Goal: Transaction & Acquisition: Purchase product/service

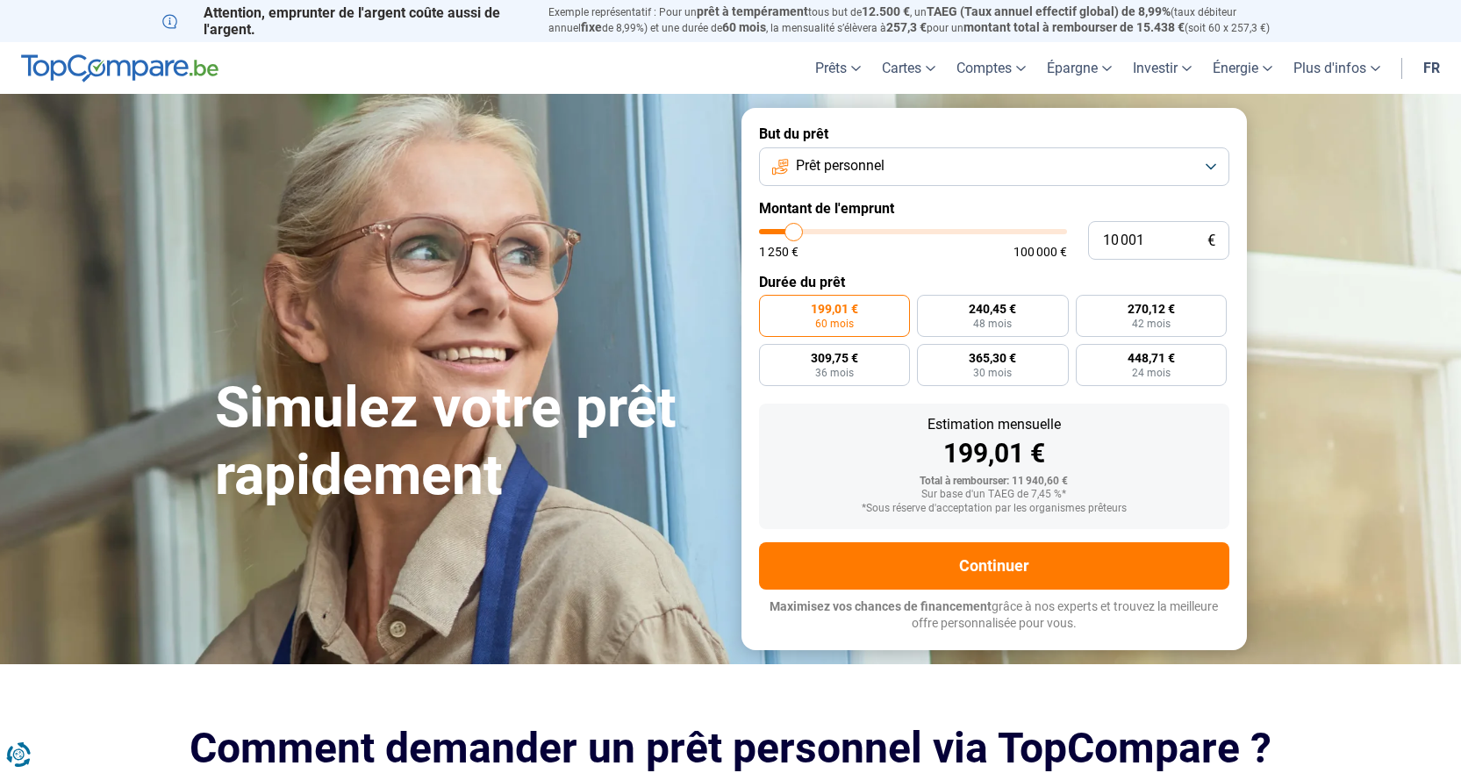
click at [1113, 167] on button "Prêt personnel" at bounding box center [994, 166] width 470 height 39
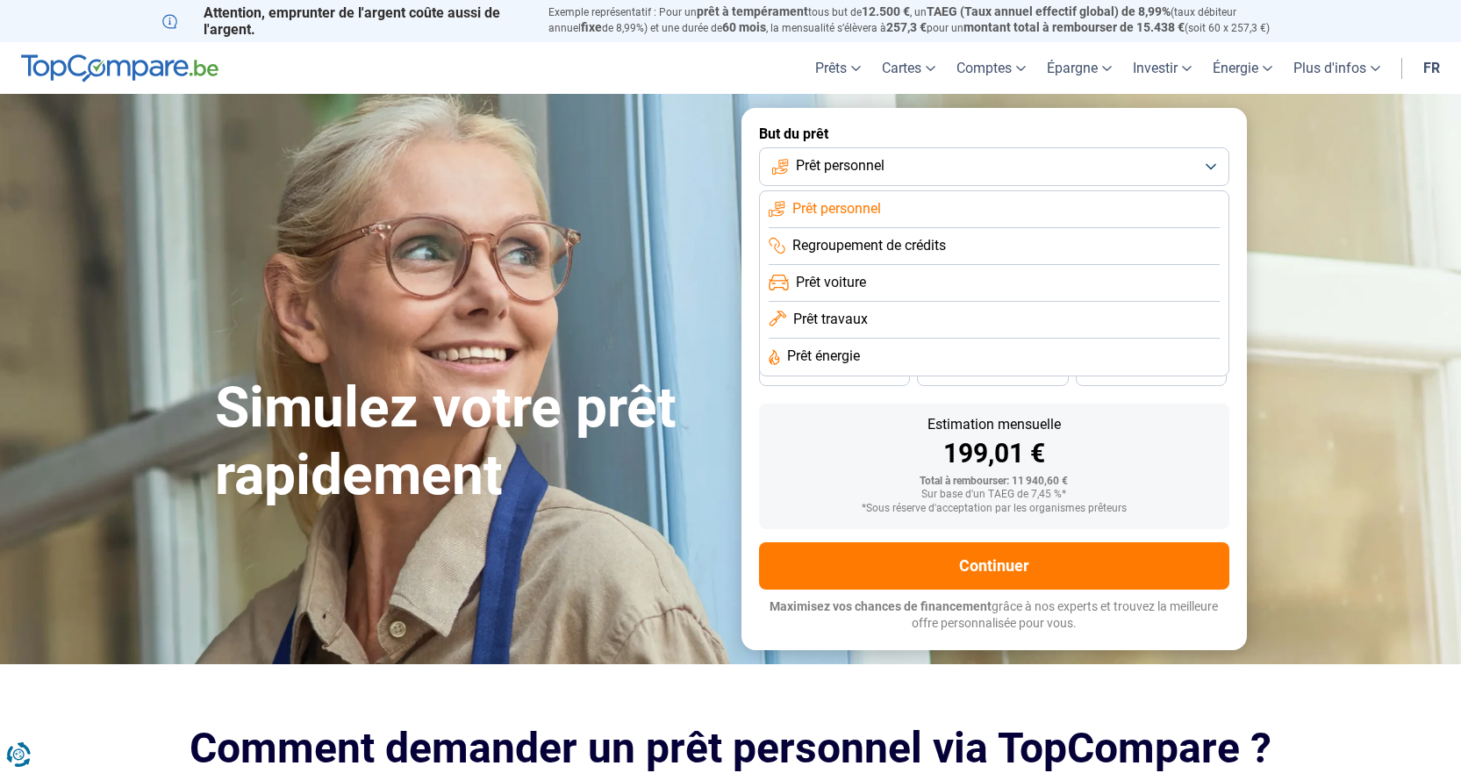
click at [865, 282] on span "Prêt voiture" at bounding box center [831, 282] width 70 height 19
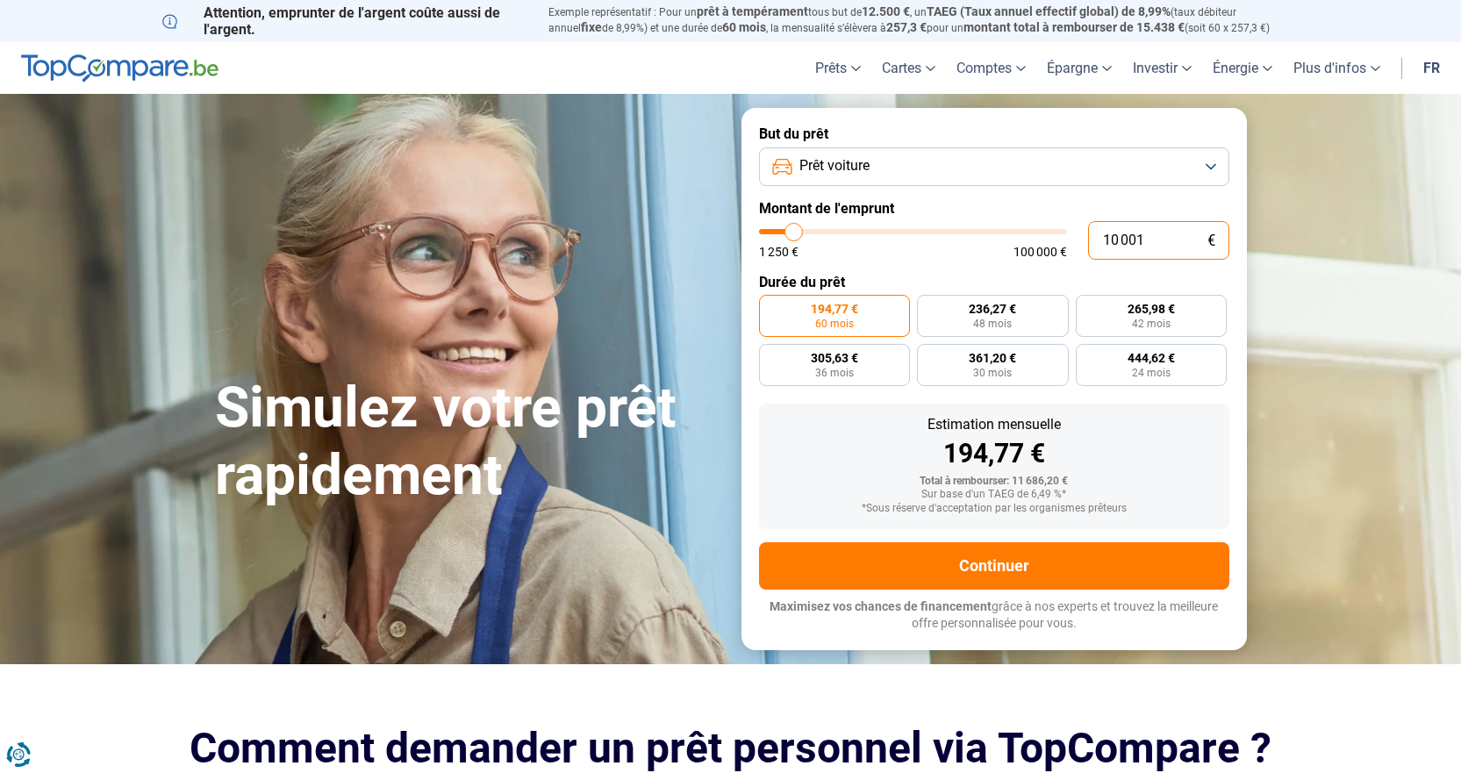
drag, startPoint x: 1116, startPoint y: 240, endPoint x: 1103, endPoint y: 243, distance: 13.4
click at [1103, 243] on input "10 001" at bounding box center [1158, 240] width 141 height 39
type input "1 001"
type input "1250"
type input "15 001"
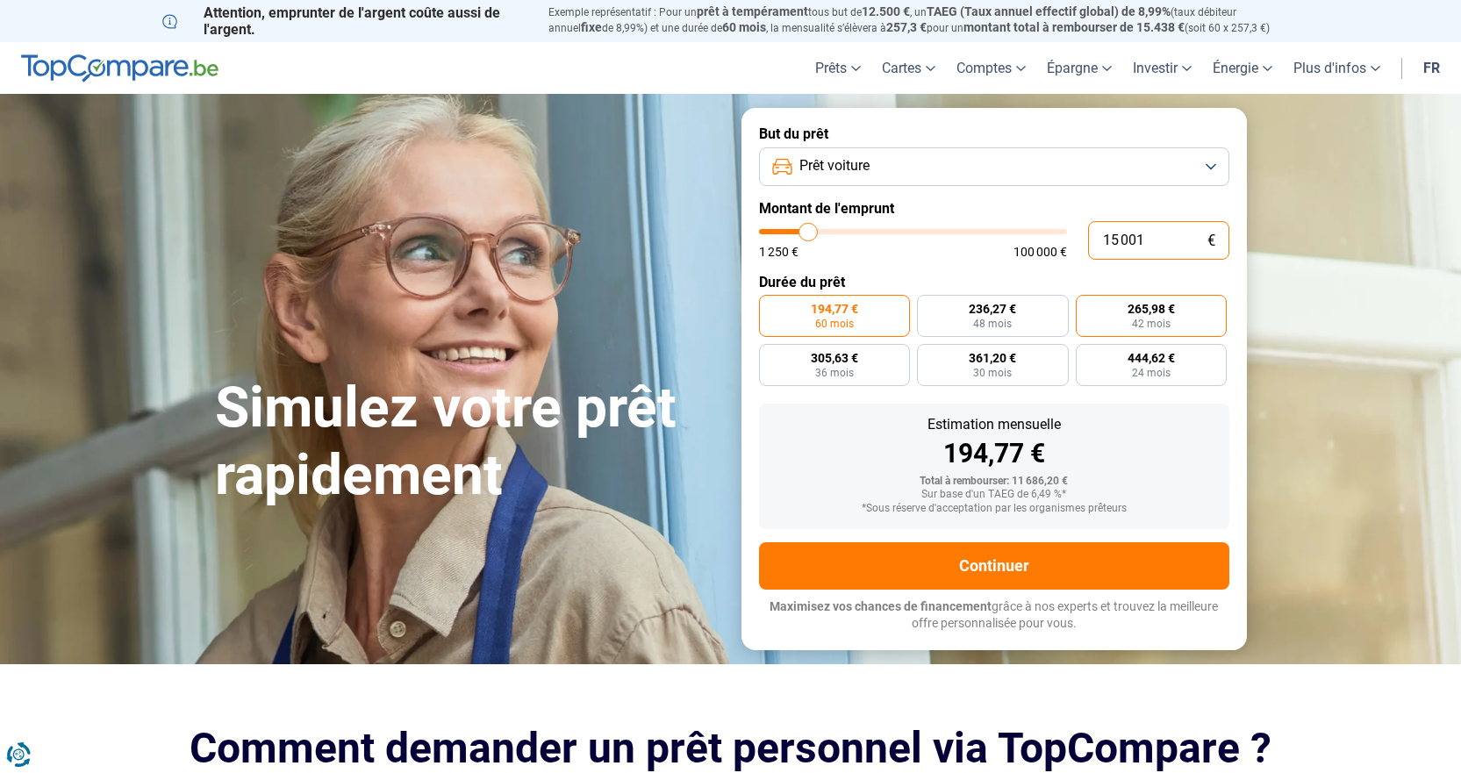
type input "15000"
radio input "false"
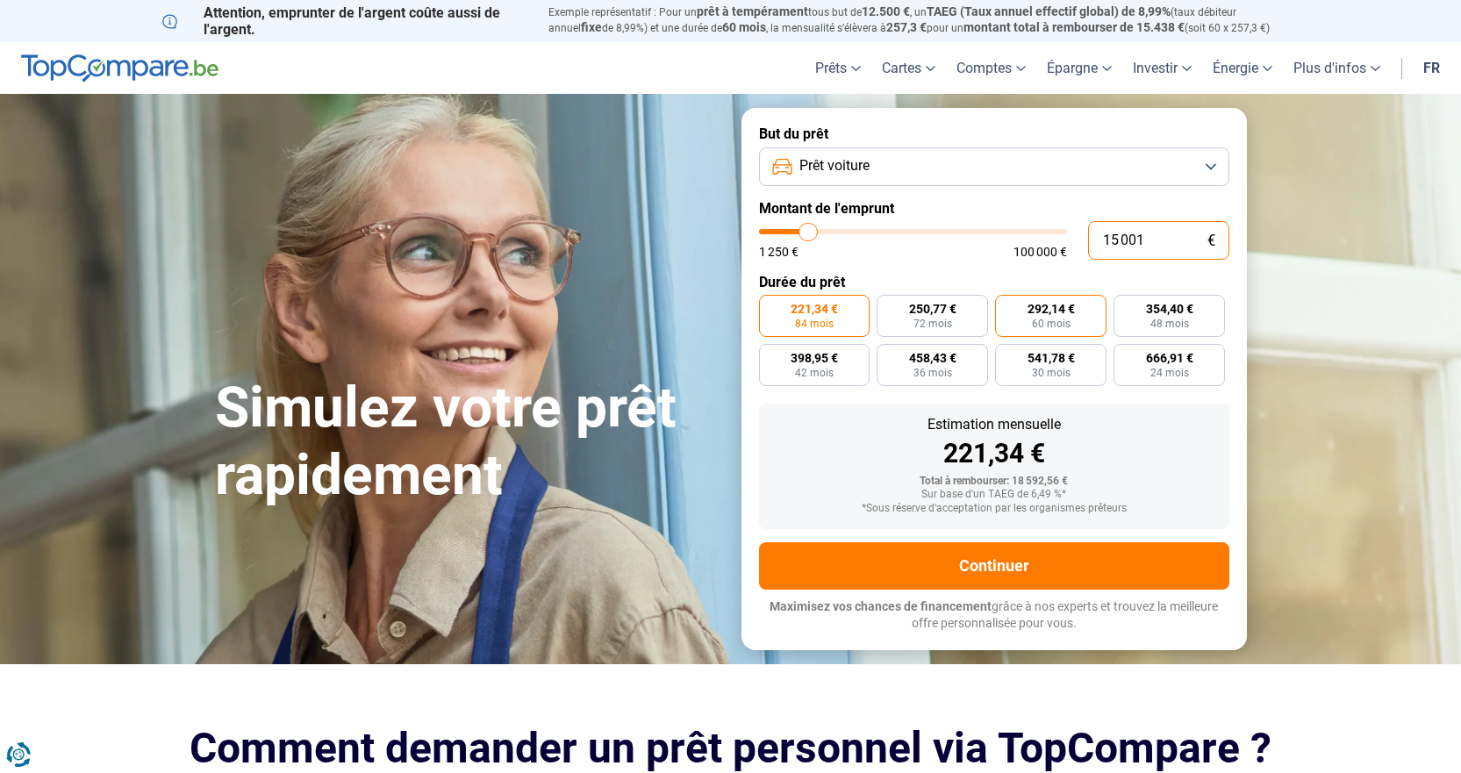
type input "15 001"
click at [1067, 323] on span "60 mois" at bounding box center [1051, 324] width 39 height 11
click at [1007, 306] on input "292,14 € 60 mois" at bounding box center [1000, 300] width 11 height 11
radio input "true"
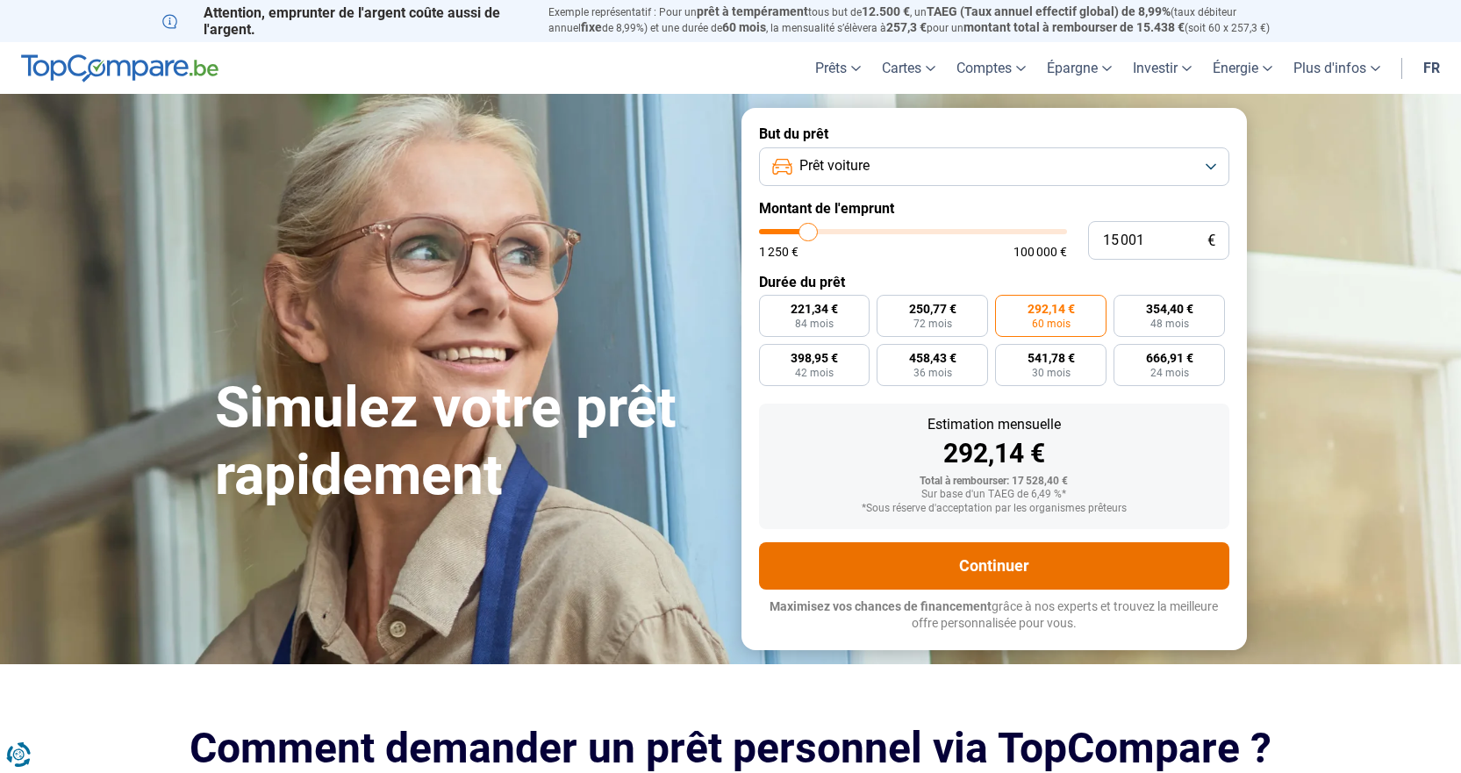
click at [1039, 577] on button "Continuer" at bounding box center [994, 565] width 470 height 47
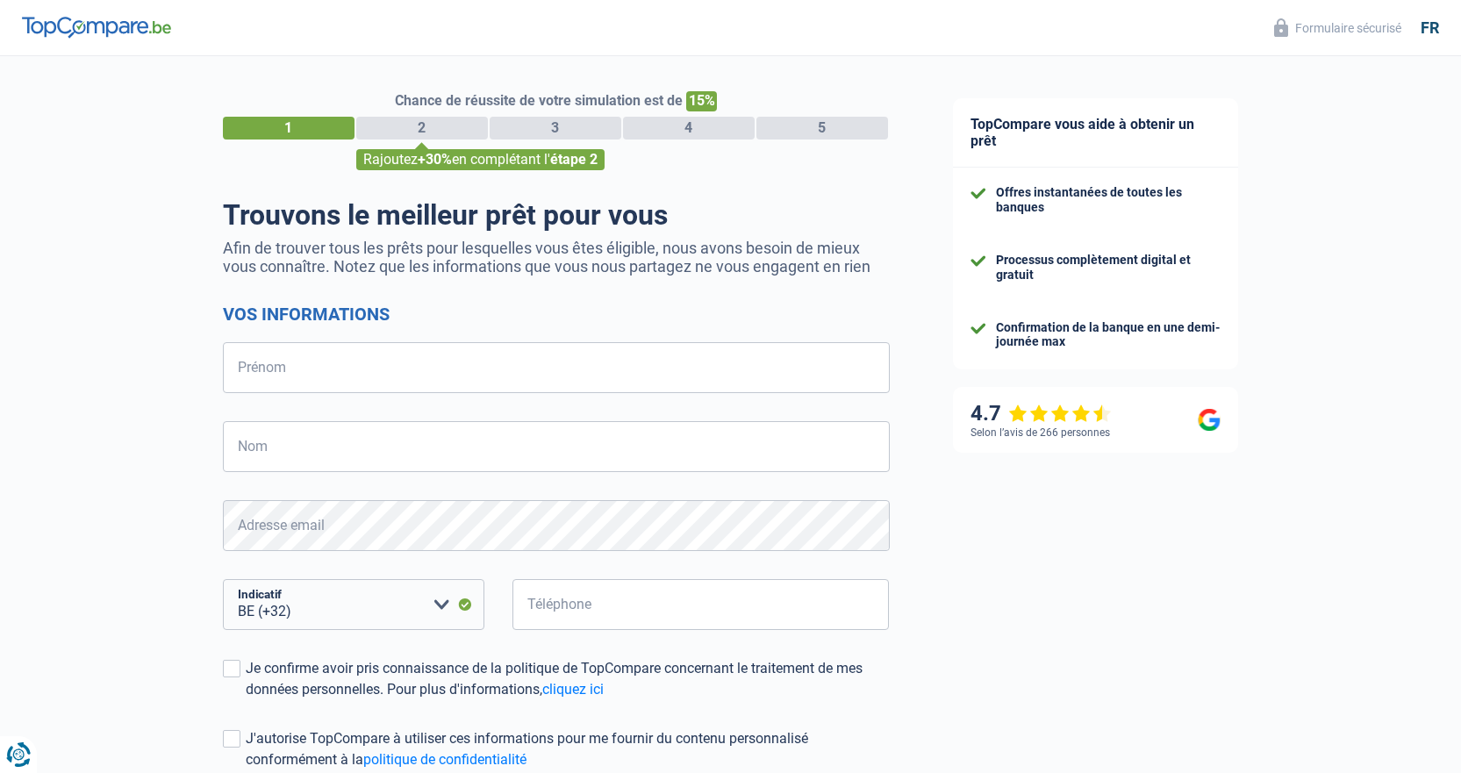
select select "32"
click at [277, 379] on input "Prénom" at bounding box center [556, 367] width 667 height 51
type input "Valérie"
type input "Parmentier"
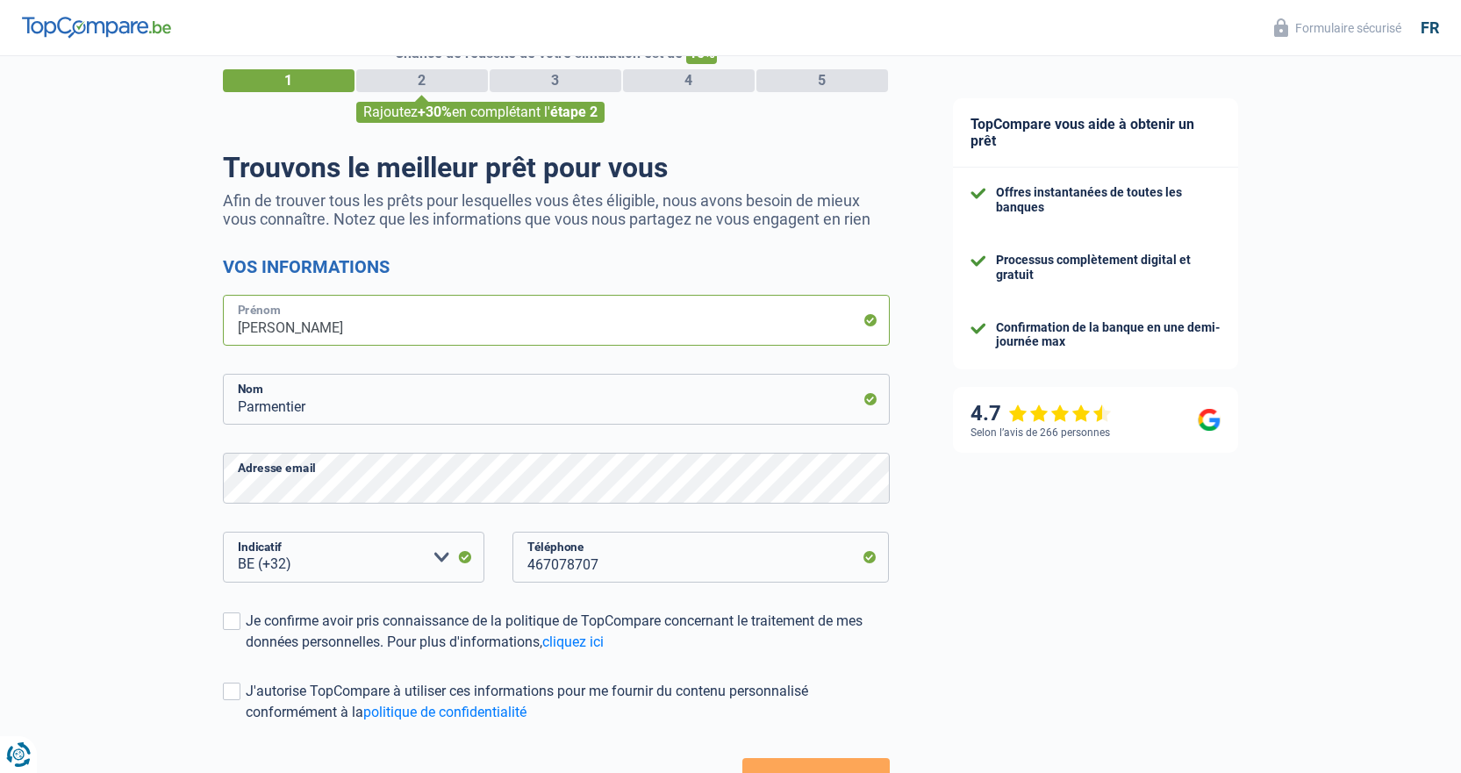
scroll to position [88, 0]
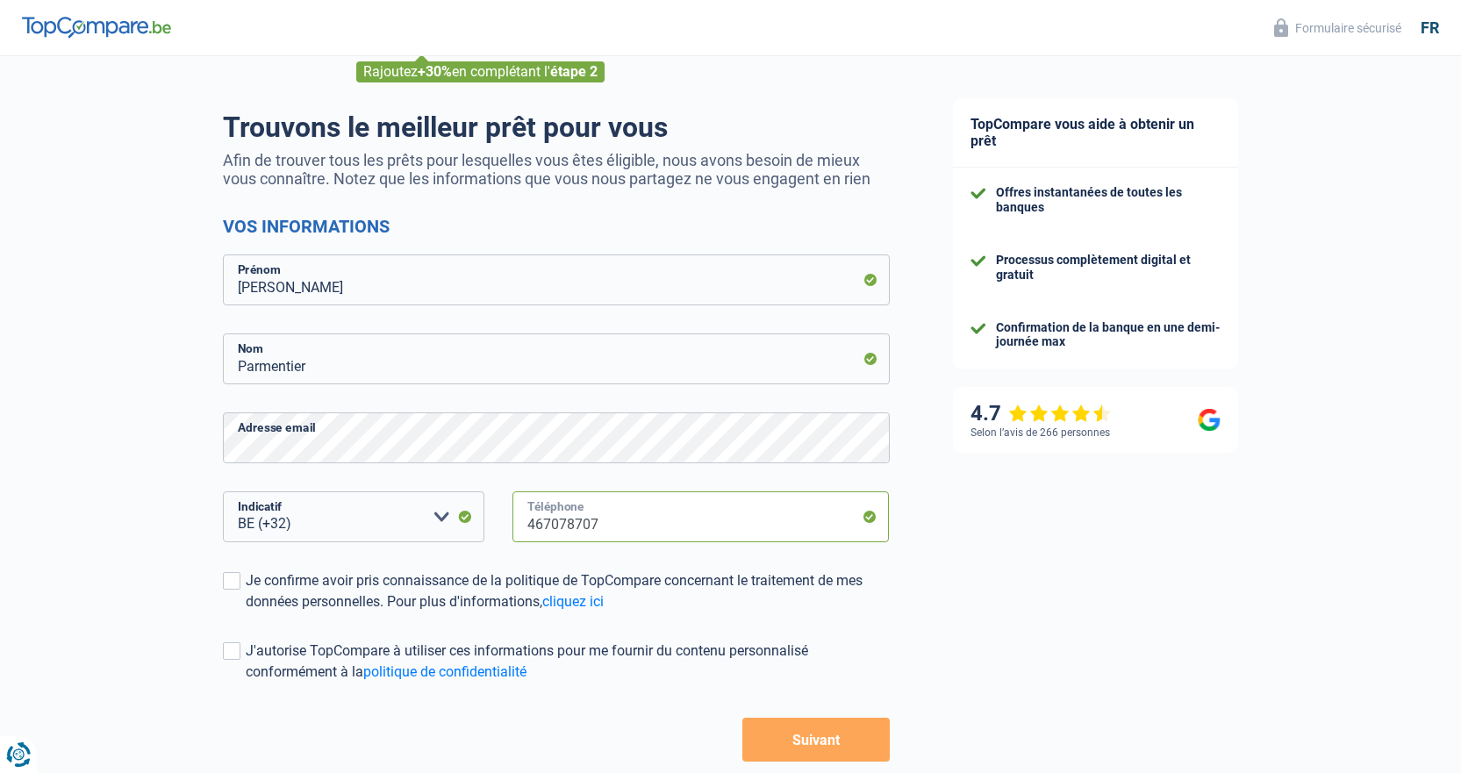
drag, startPoint x: 618, startPoint y: 528, endPoint x: 538, endPoint y: 555, distance: 84.4
click at [505, 532] on div "467078707 Téléphone" at bounding box center [700, 530] width 405 height 79
type input "495198696"
click at [251, 585] on div "Je confirme avoir pris connaissance de la politique de TopCompare concernant le…" at bounding box center [568, 591] width 644 height 42
click at [246, 613] on input "Je confirme avoir pris connaissance de la politique de TopCompare concernant le…" at bounding box center [246, 613] width 0 height 0
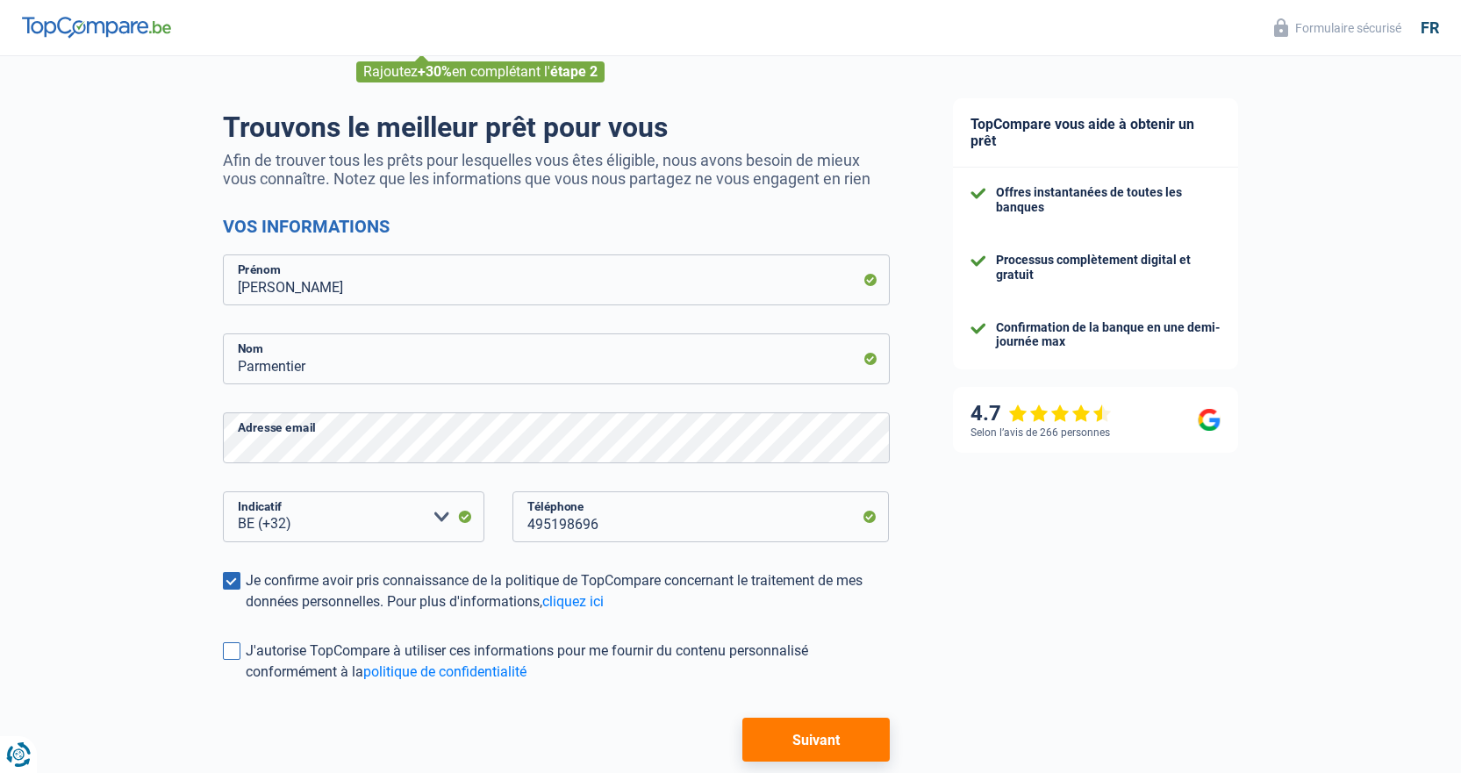
click at [235, 657] on span at bounding box center [232, 651] width 18 height 18
click at [246, 683] on input "J'autorise TopCompare à utiliser ces informations pour me fournir du contenu pe…" at bounding box center [246, 683] width 0 height 0
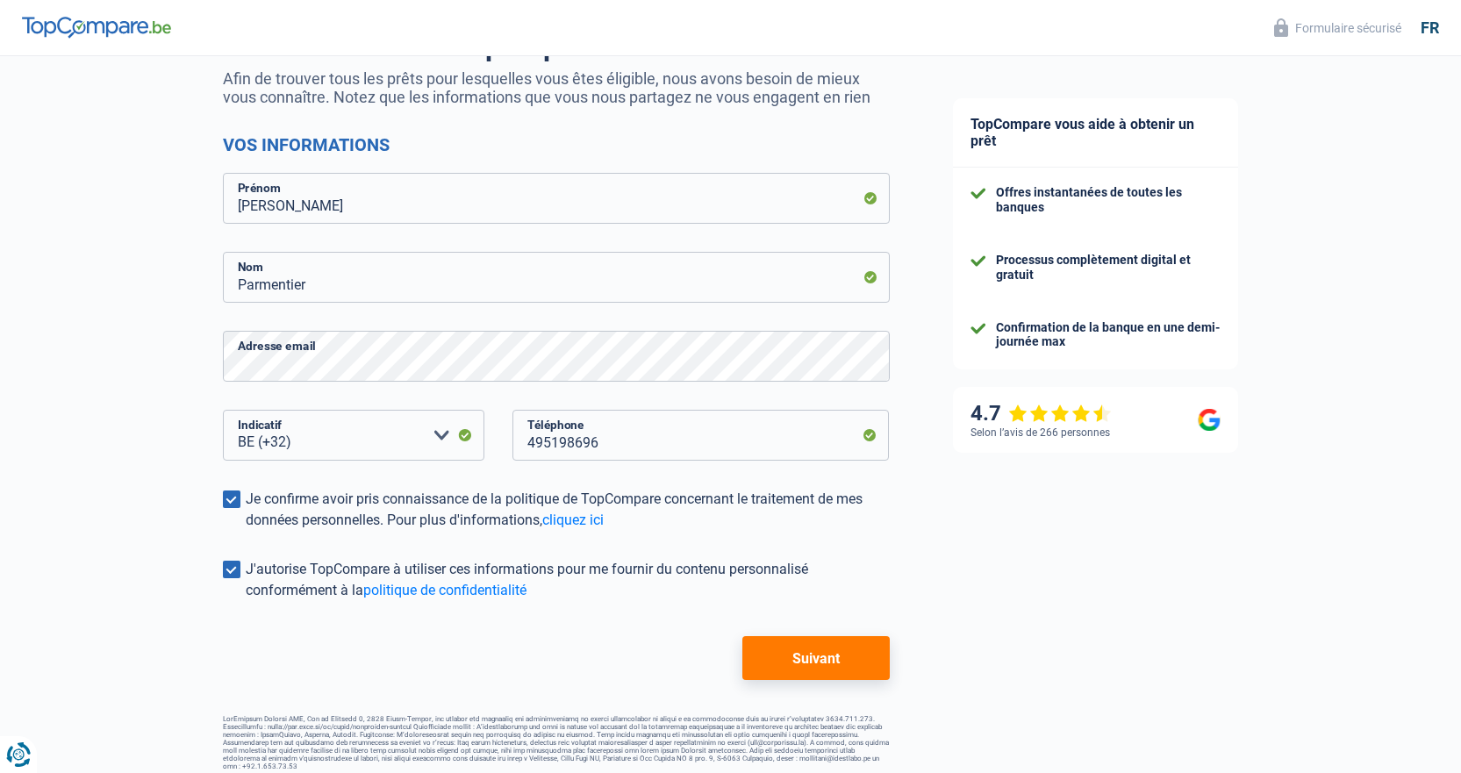
scroll to position [180, 0]
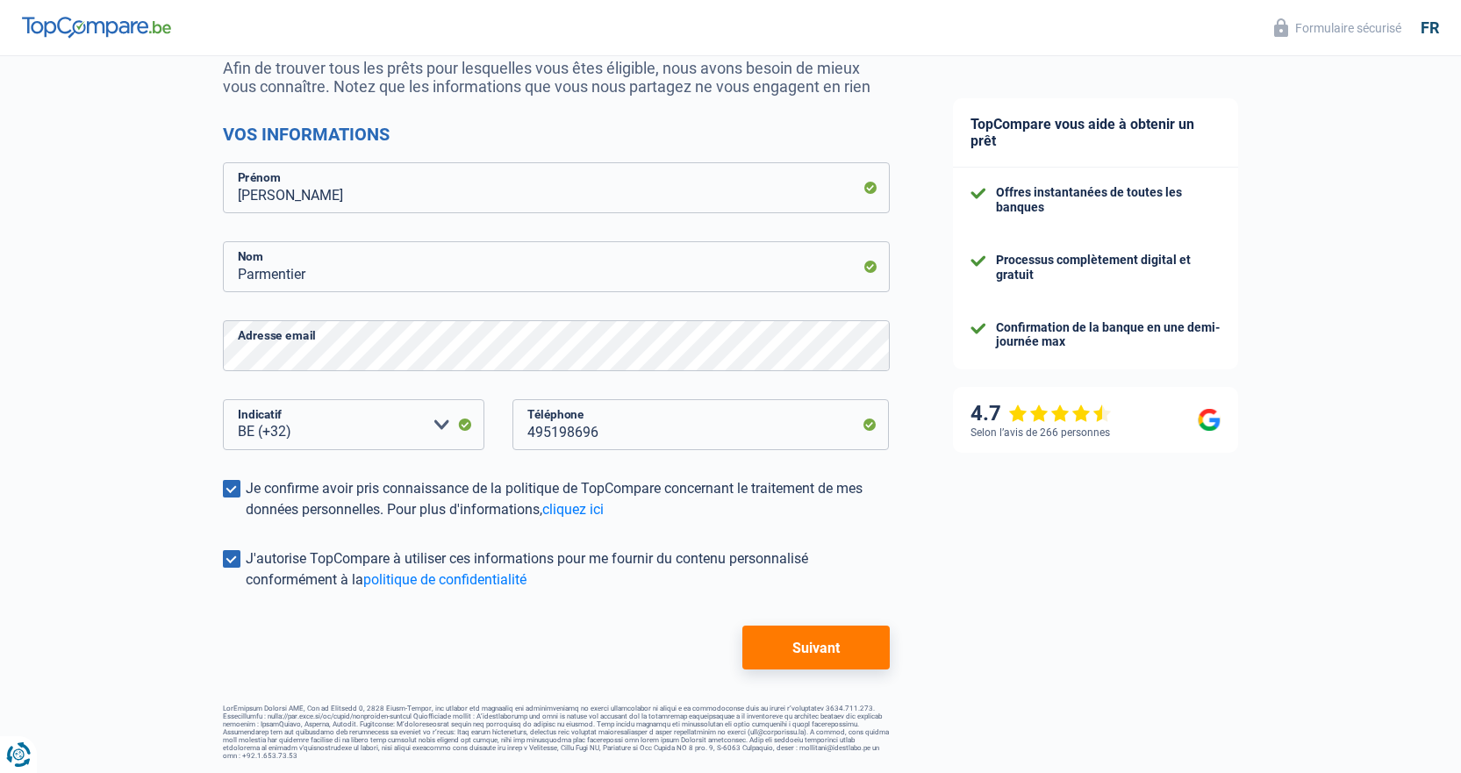
click at [838, 650] on button "Suivant" at bounding box center [815, 648] width 147 height 44
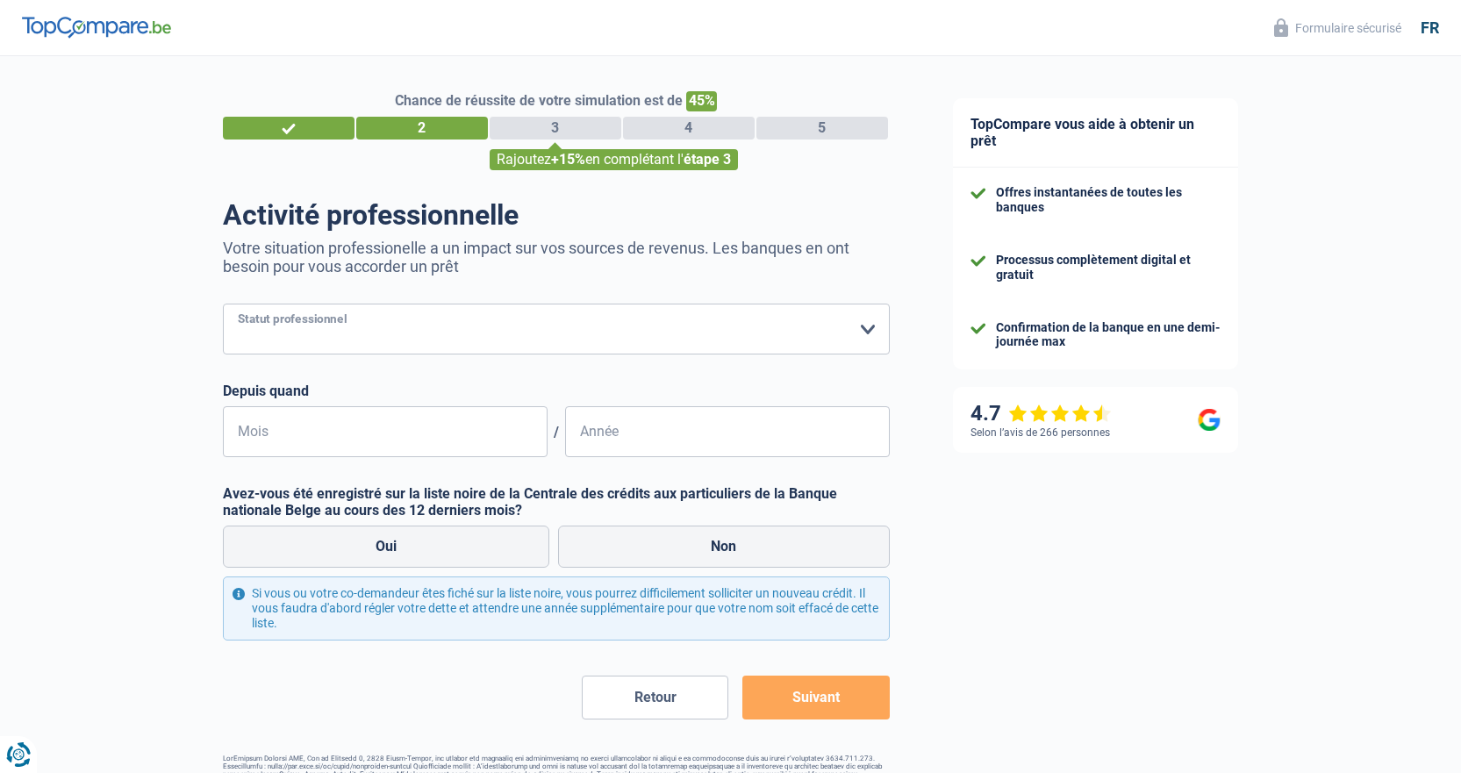
click at [865, 326] on select "Ouvrier Employé privé Employé public Invalide Indépendant Pensionné Chômeur Mut…" at bounding box center [556, 329] width 667 height 51
select select "publicEmployee"
click at [223, 305] on select "Ouvrier Employé privé Employé public Invalide Indépendant Pensionné Chômeur Mut…" at bounding box center [556, 329] width 667 height 51
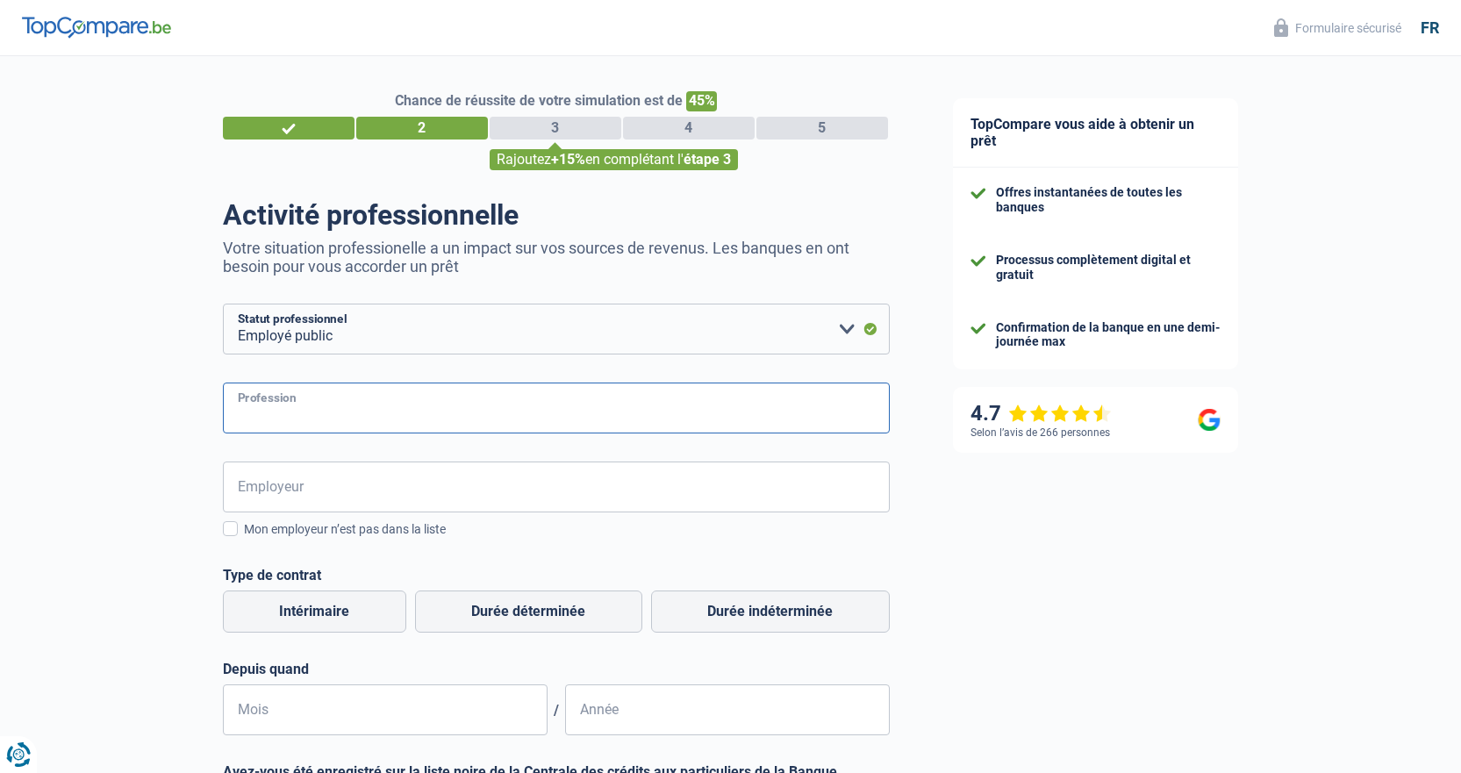
click at [337, 414] on input "Profession" at bounding box center [556, 408] width 667 height 51
type input "dco"
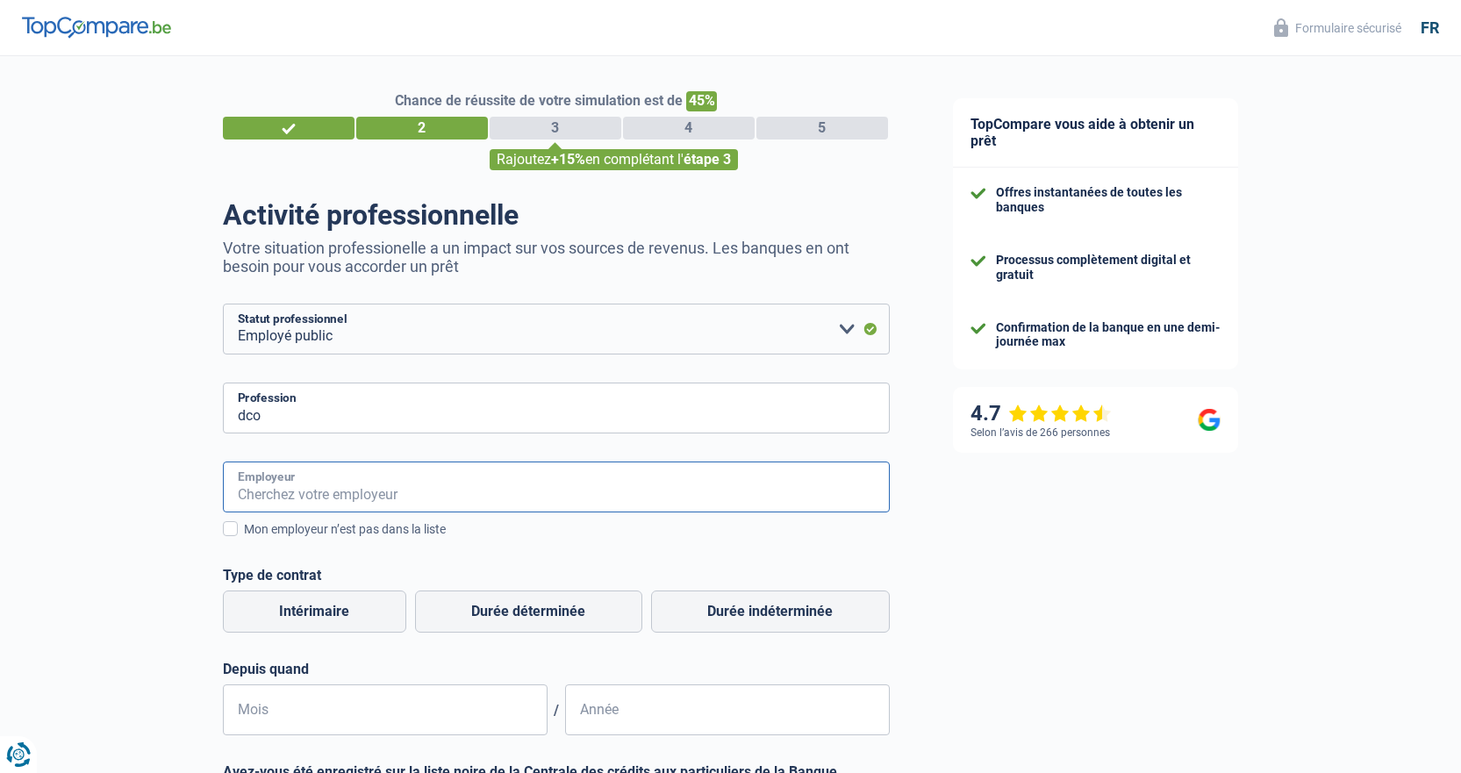
click at [334, 488] on input "Employeur" at bounding box center [556, 487] width 667 height 51
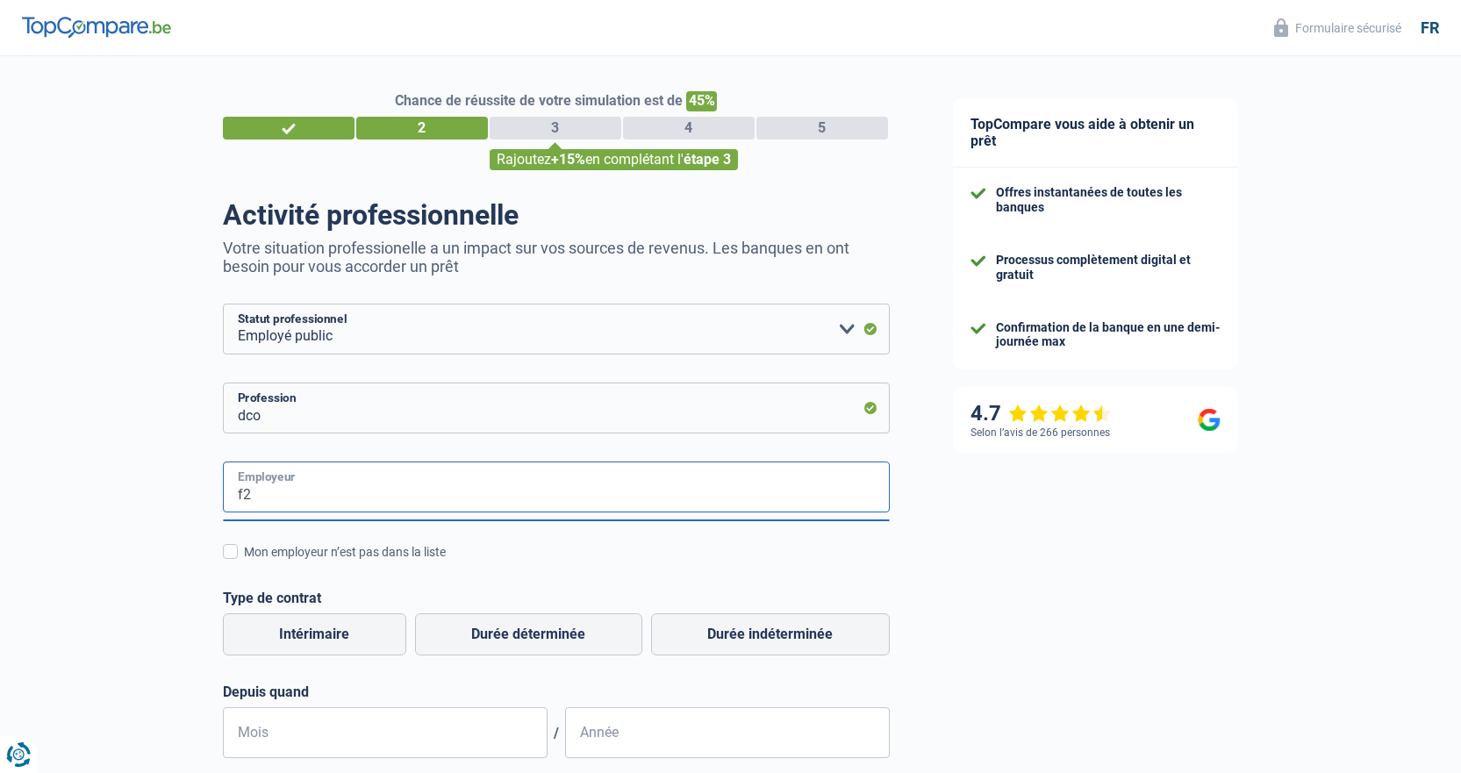
type input "f"
click at [244, 562] on input "Mon employeur n’est pas dans la liste" at bounding box center [244, 562] width 0 height 0
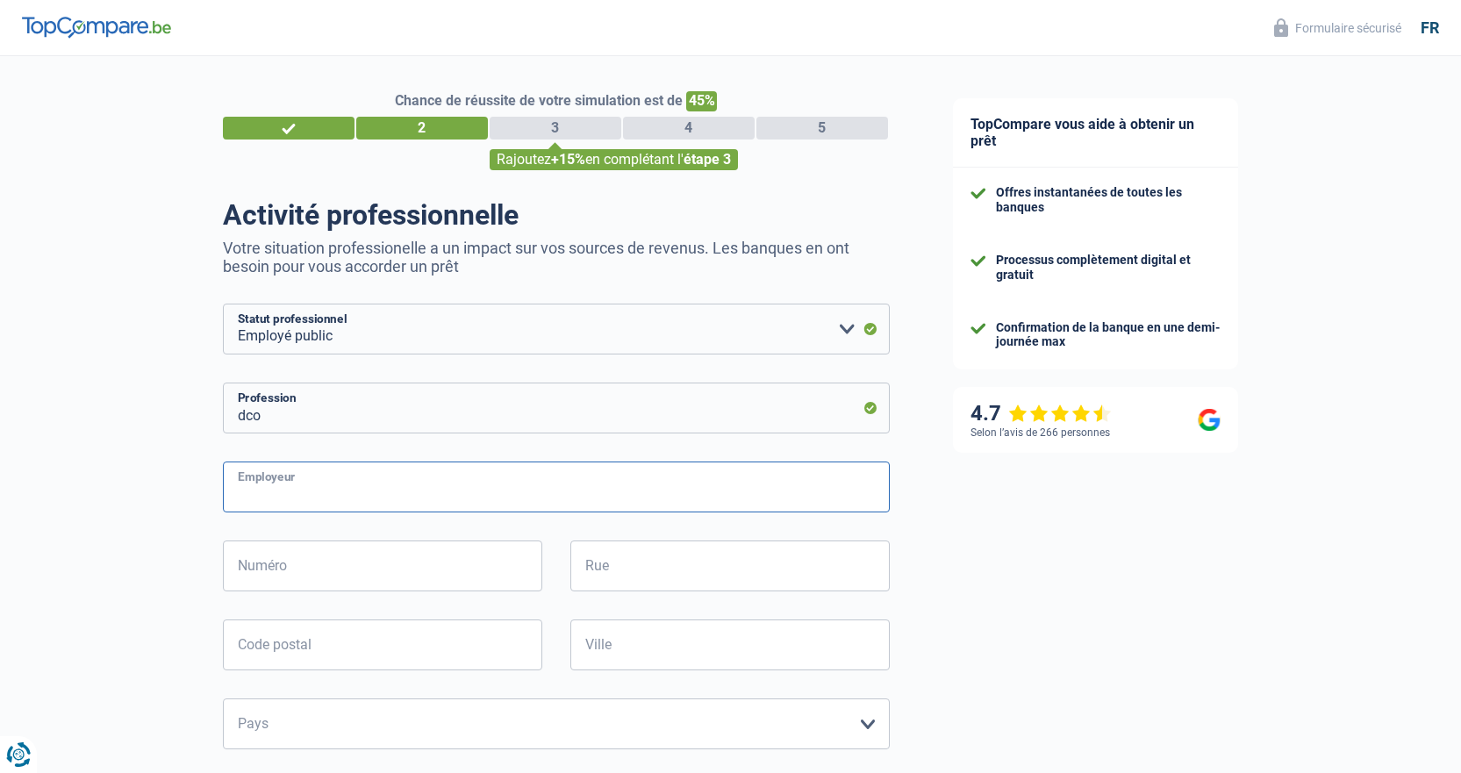
click at [334, 488] on input "Employeur" at bounding box center [556, 487] width 667 height 51
type input "Fédération Wallonie Bruxelles"
click at [279, 561] on input "Numéro" at bounding box center [382, 566] width 319 height 51
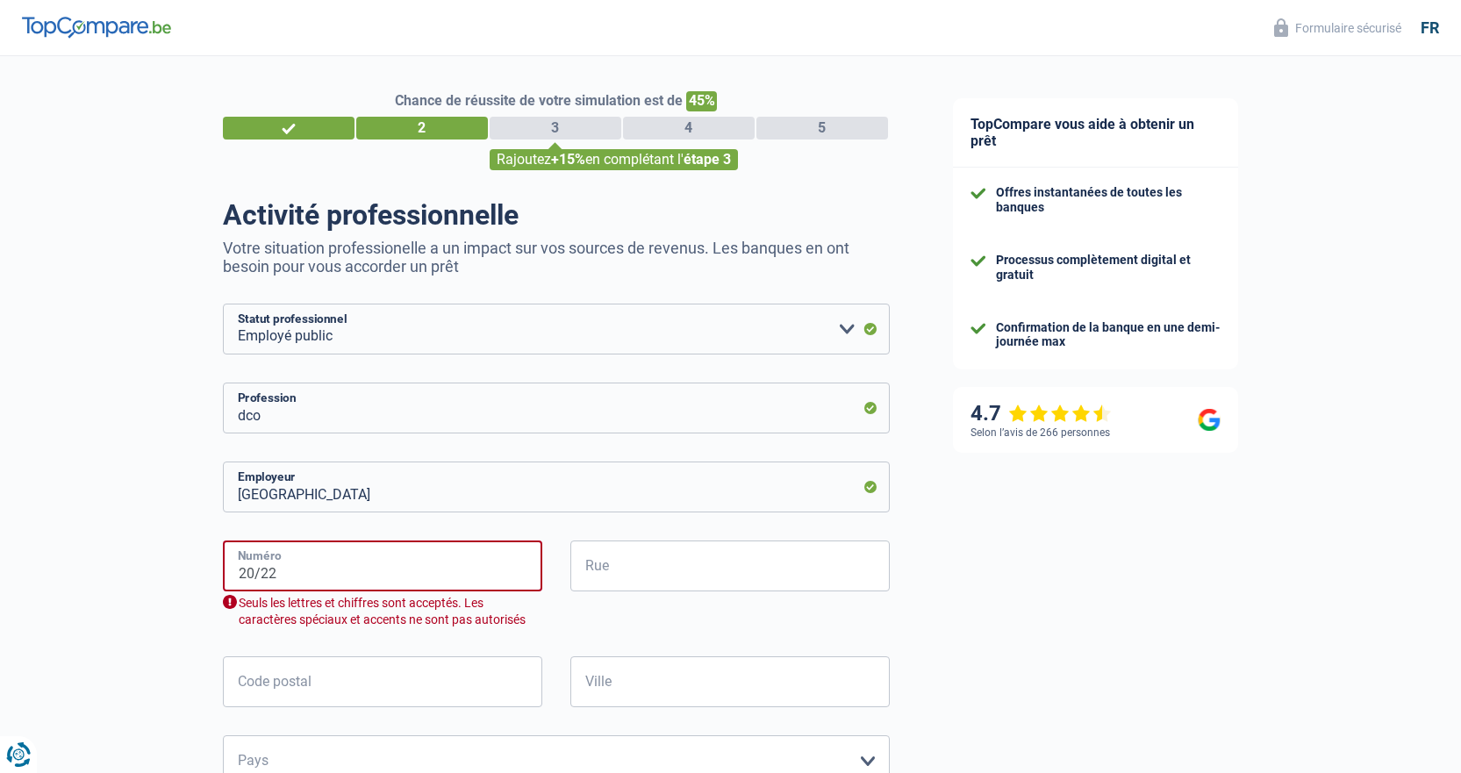
drag, startPoint x: 255, startPoint y: 574, endPoint x: 407, endPoint y: 576, distance: 151.8
click at [407, 576] on input "20/22" at bounding box center [382, 566] width 319 height 51
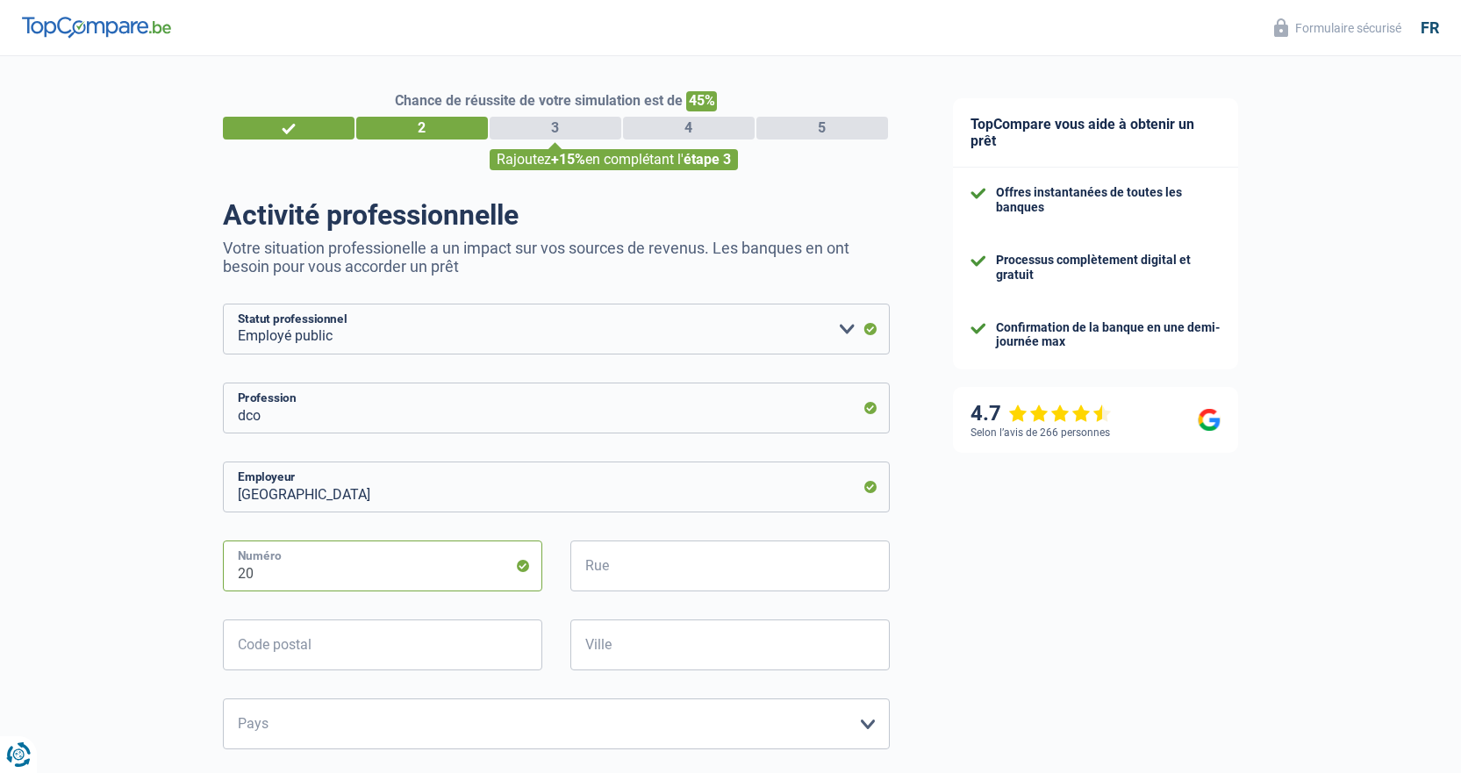
type input "20"
click at [610, 575] on input "Rue" at bounding box center [729, 566] width 319 height 51
type input "Bd du Jardin Botanique"
click at [390, 647] on input "Code postal" at bounding box center [382, 645] width 319 height 51
type input "1000"
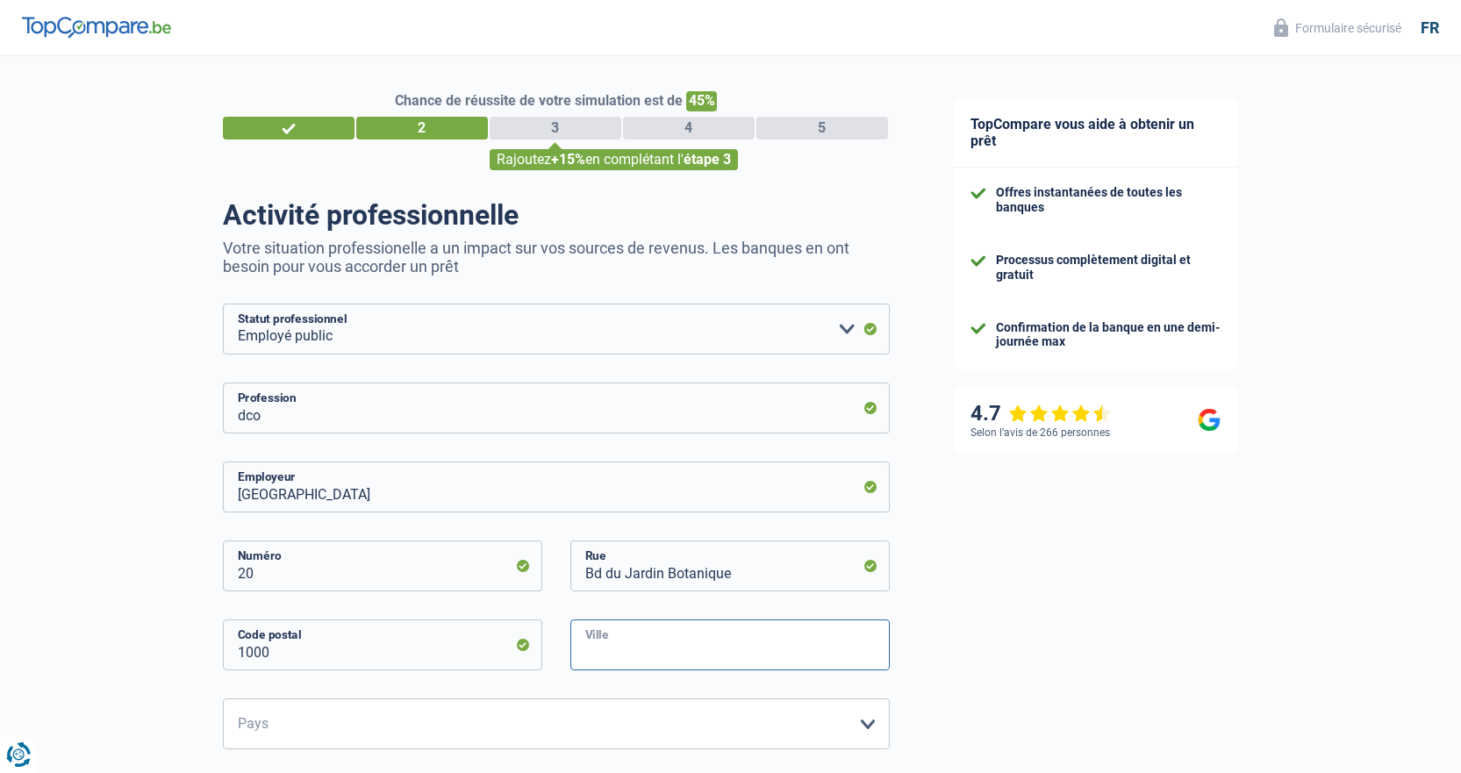
click at [605, 659] on input "Ville" at bounding box center [729, 645] width 319 height 51
type input "Bruxelles"
click at [641, 734] on select "Belgique France Allemagne Italie Luxembourg Pays-Bas Espagne Suisse Veuillez sé…" at bounding box center [556, 723] width 667 height 51
select select "BE"
click at [223, 700] on select "Belgique France Allemagne Italie Luxembourg Pays-Bas Espagne Suisse Veuillez sé…" at bounding box center [556, 723] width 667 height 51
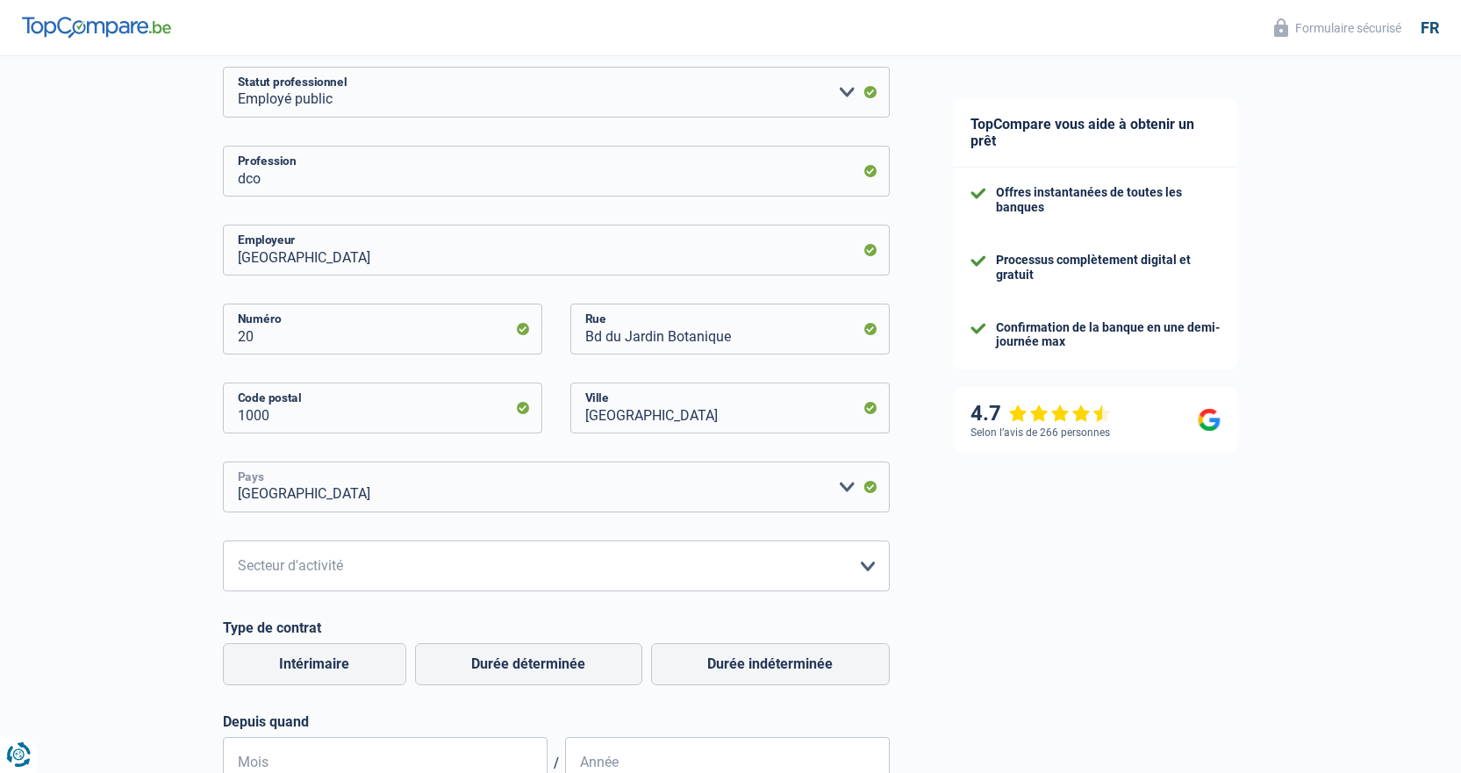
scroll to position [351, 0]
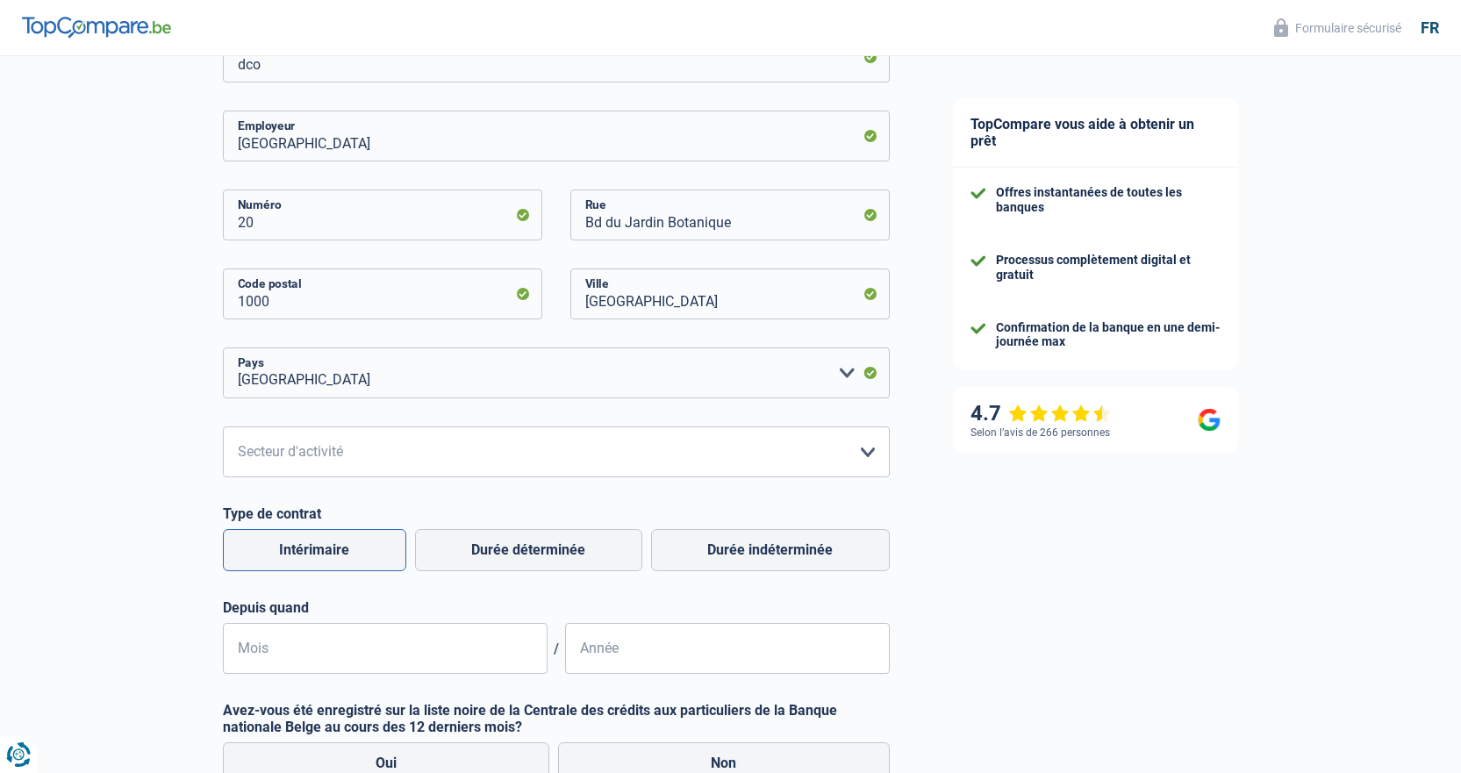
click at [361, 555] on label "Intérimaire" at bounding box center [314, 550] width 183 height 42
click at [361, 555] on input "Intérimaire" at bounding box center [314, 550] width 183 height 42
radio input "true"
click at [829, 551] on label "Durée indéterminée" at bounding box center [770, 550] width 239 height 42
click at [829, 551] on input "Durée indéterminée" at bounding box center [770, 550] width 239 height 42
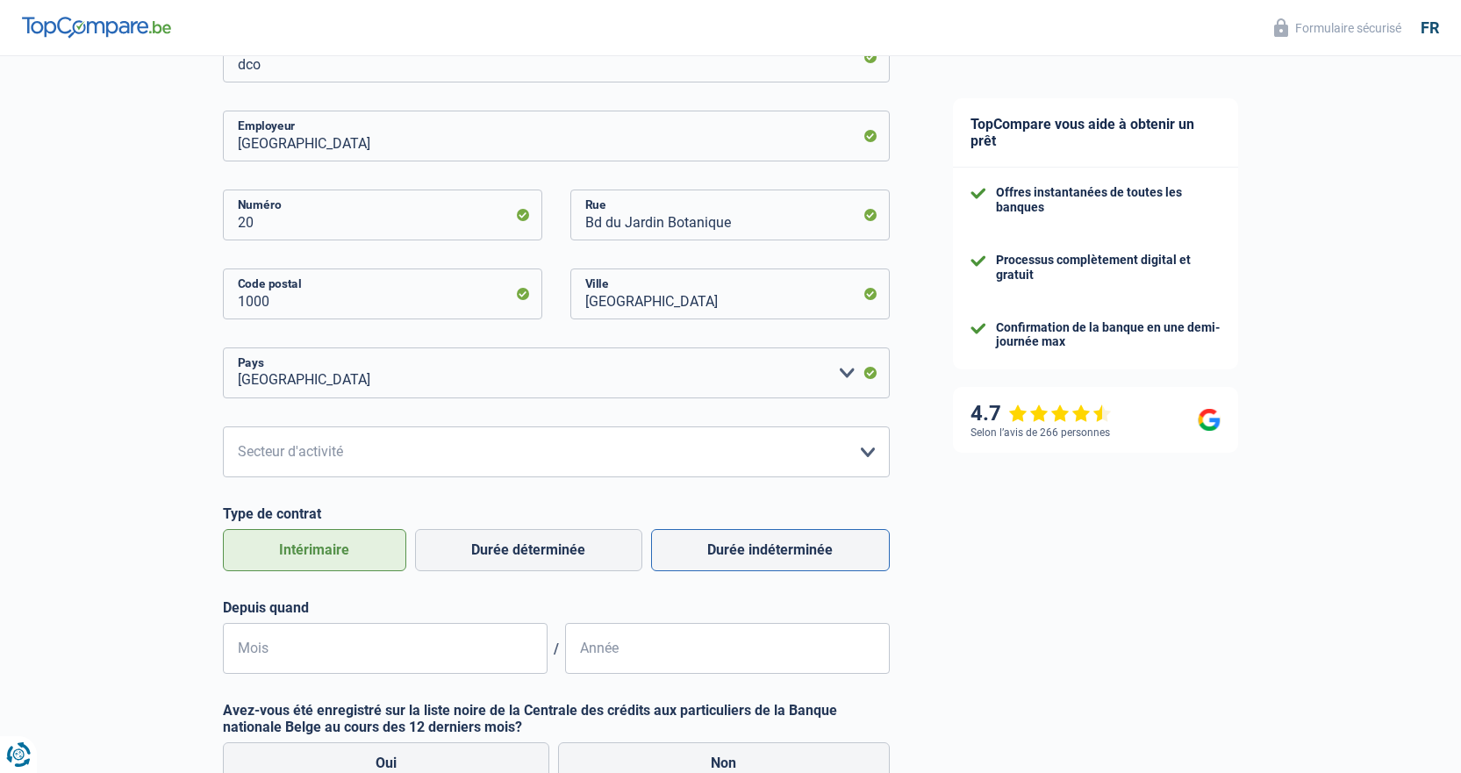
radio input "true"
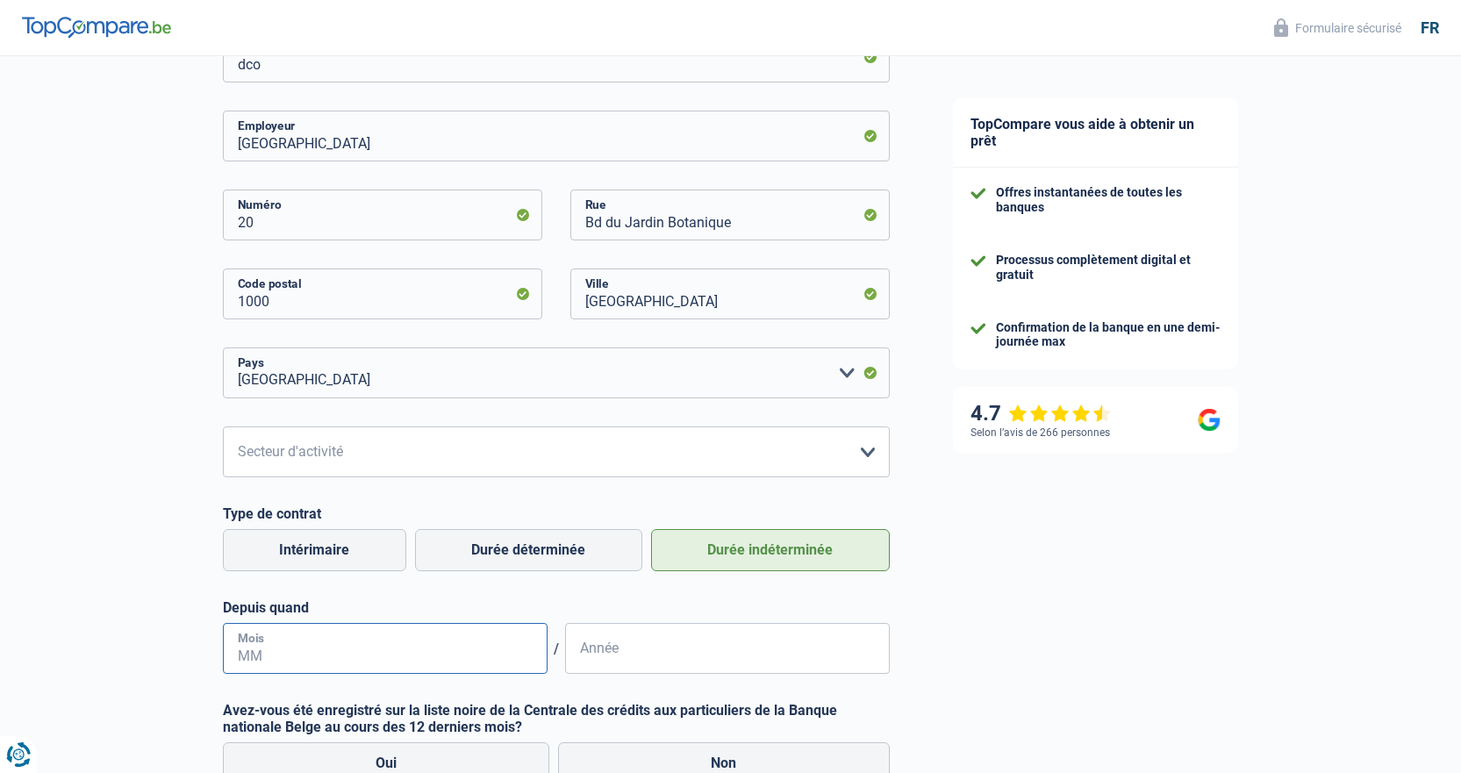
click at [340, 644] on input "Mois" at bounding box center [385, 648] width 325 height 51
type input "10"
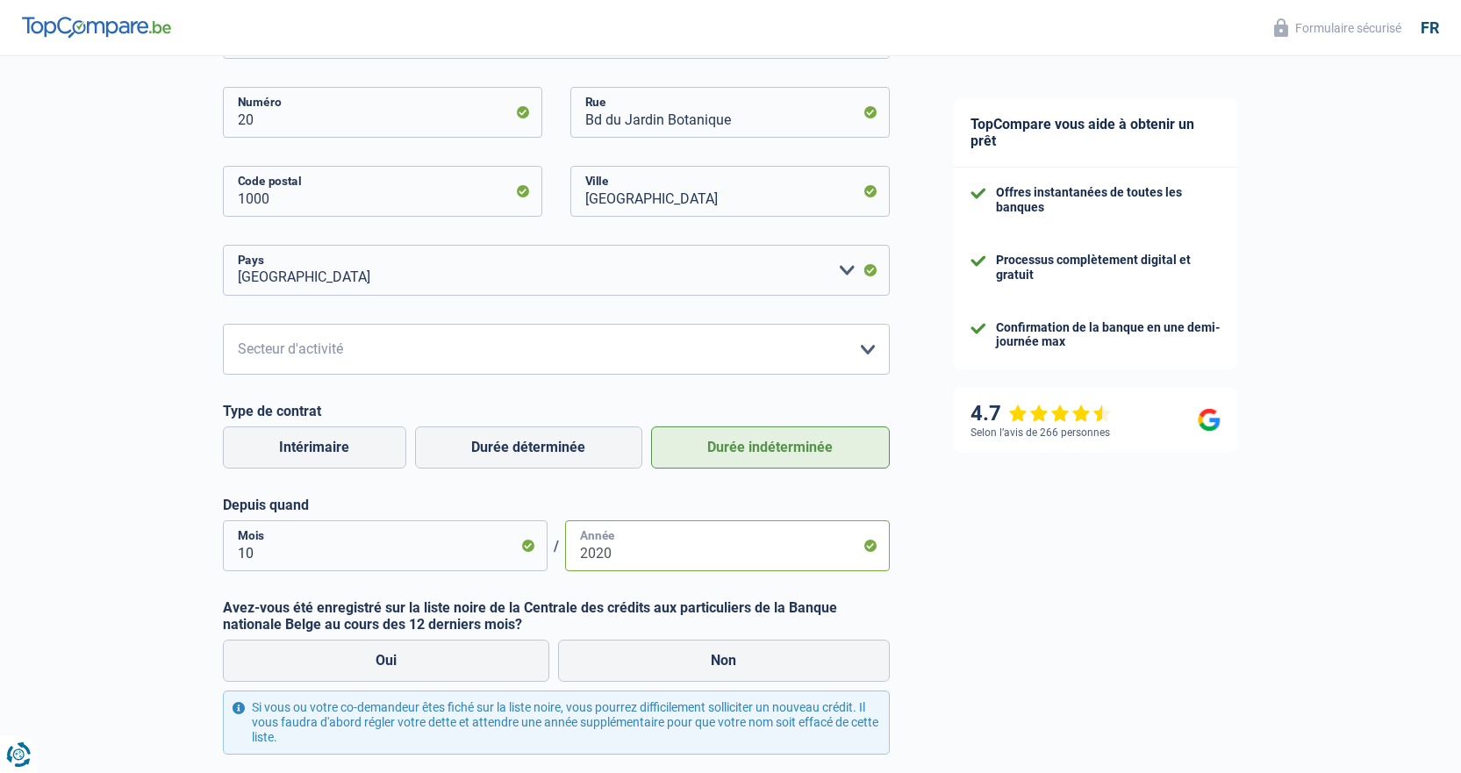
scroll to position [614, 0]
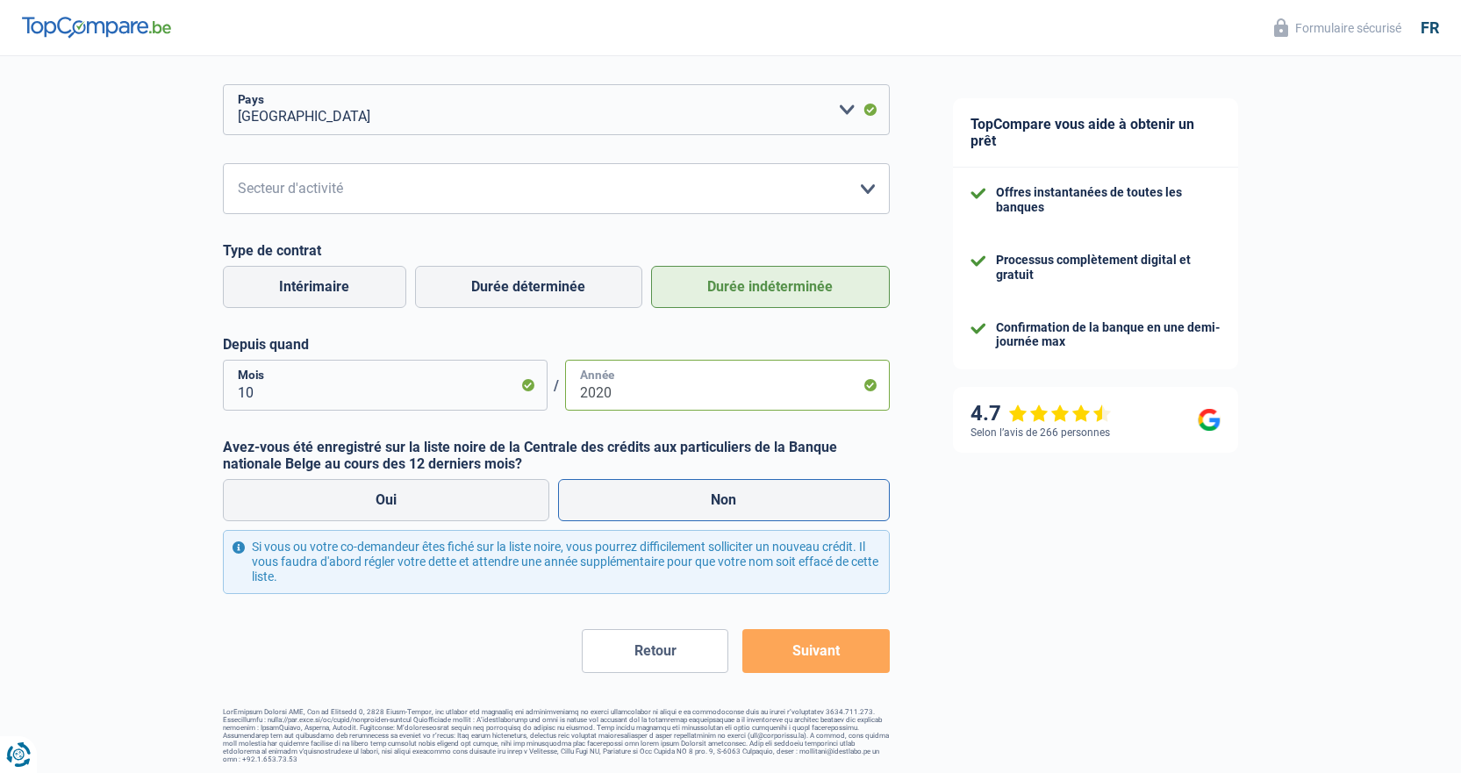
type input "2020"
click at [735, 514] on label "Non" at bounding box center [724, 500] width 332 height 42
click at [735, 514] on input "Non" at bounding box center [724, 500] width 332 height 42
radio input "true"
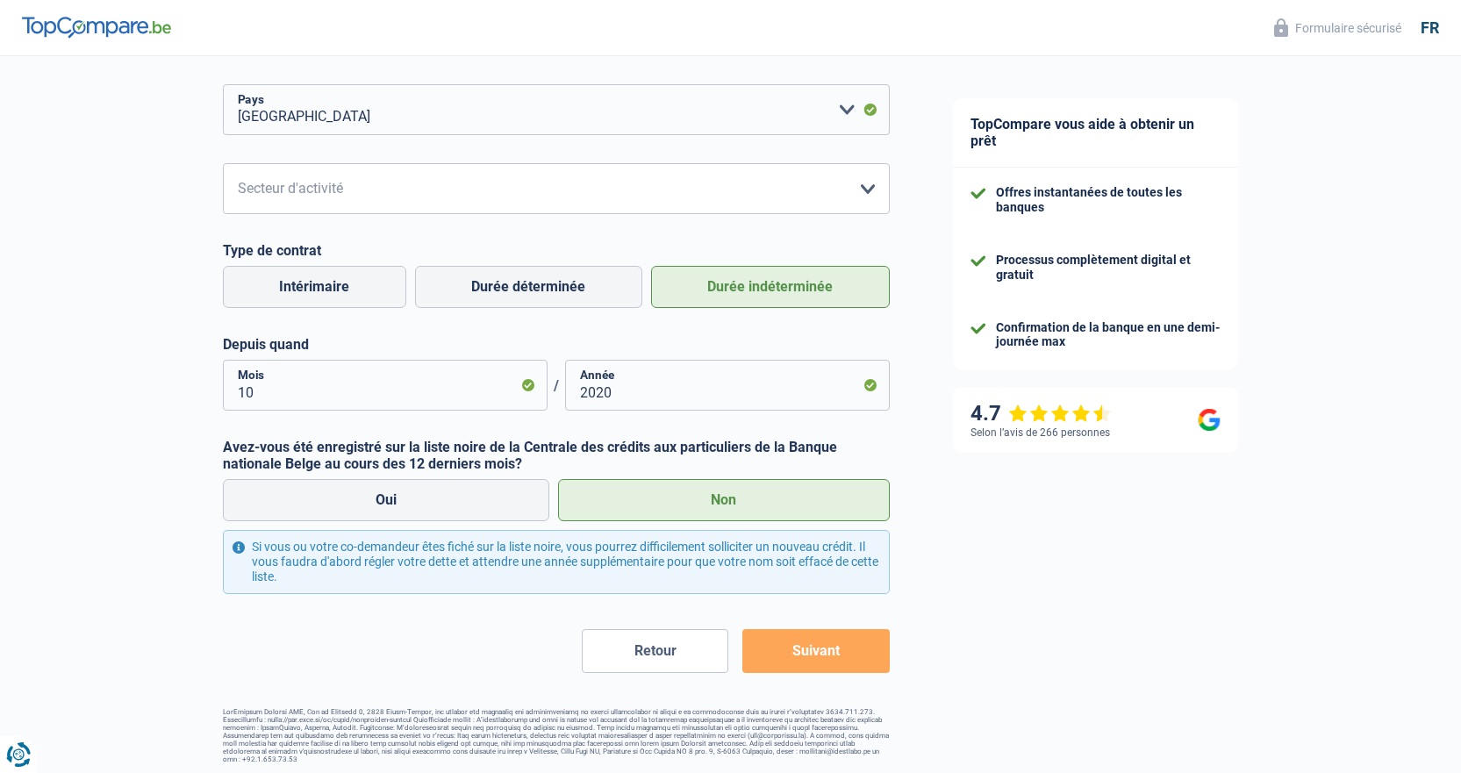
click at [814, 645] on button "Suivant" at bounding box center [815, 651] width 147 height 44
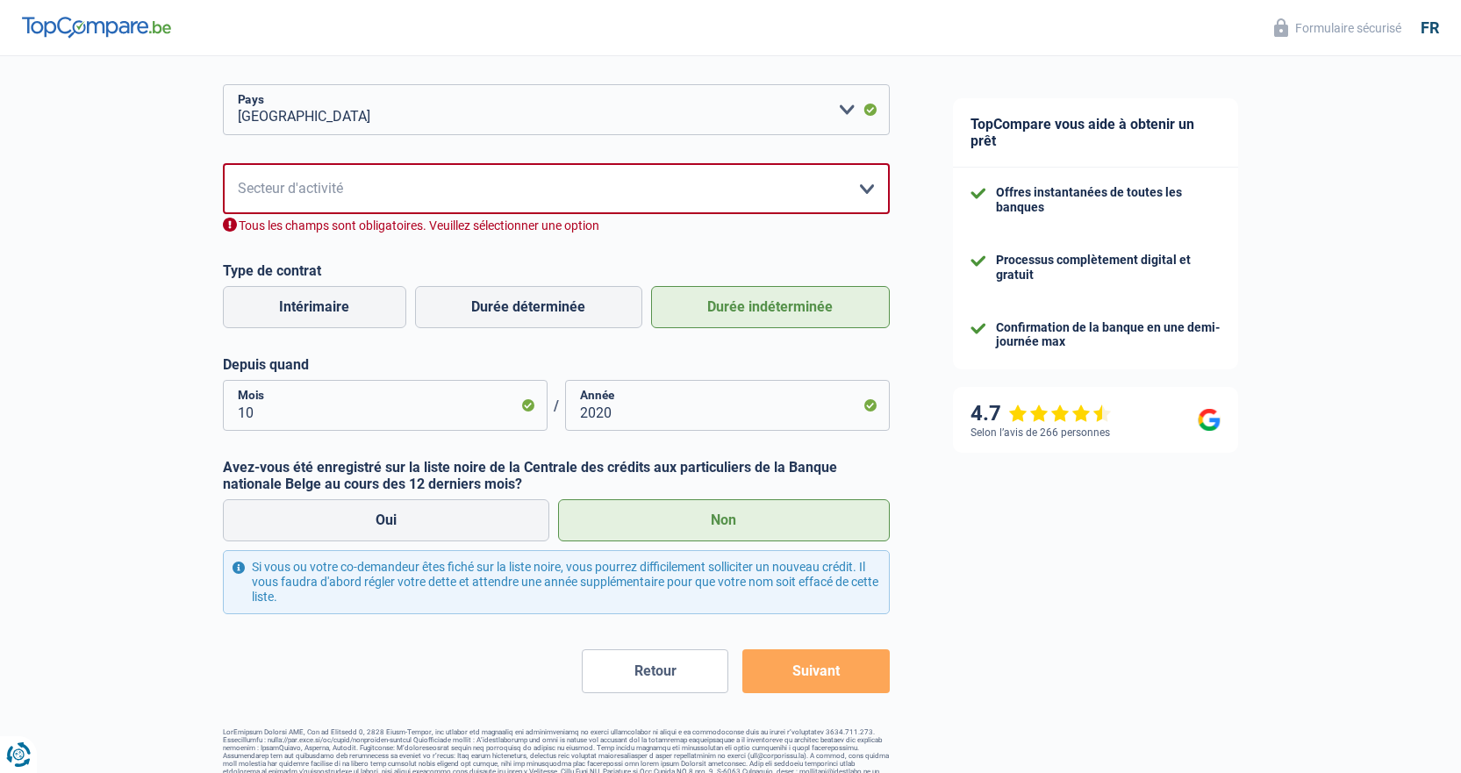
scroll to position [618, 0]
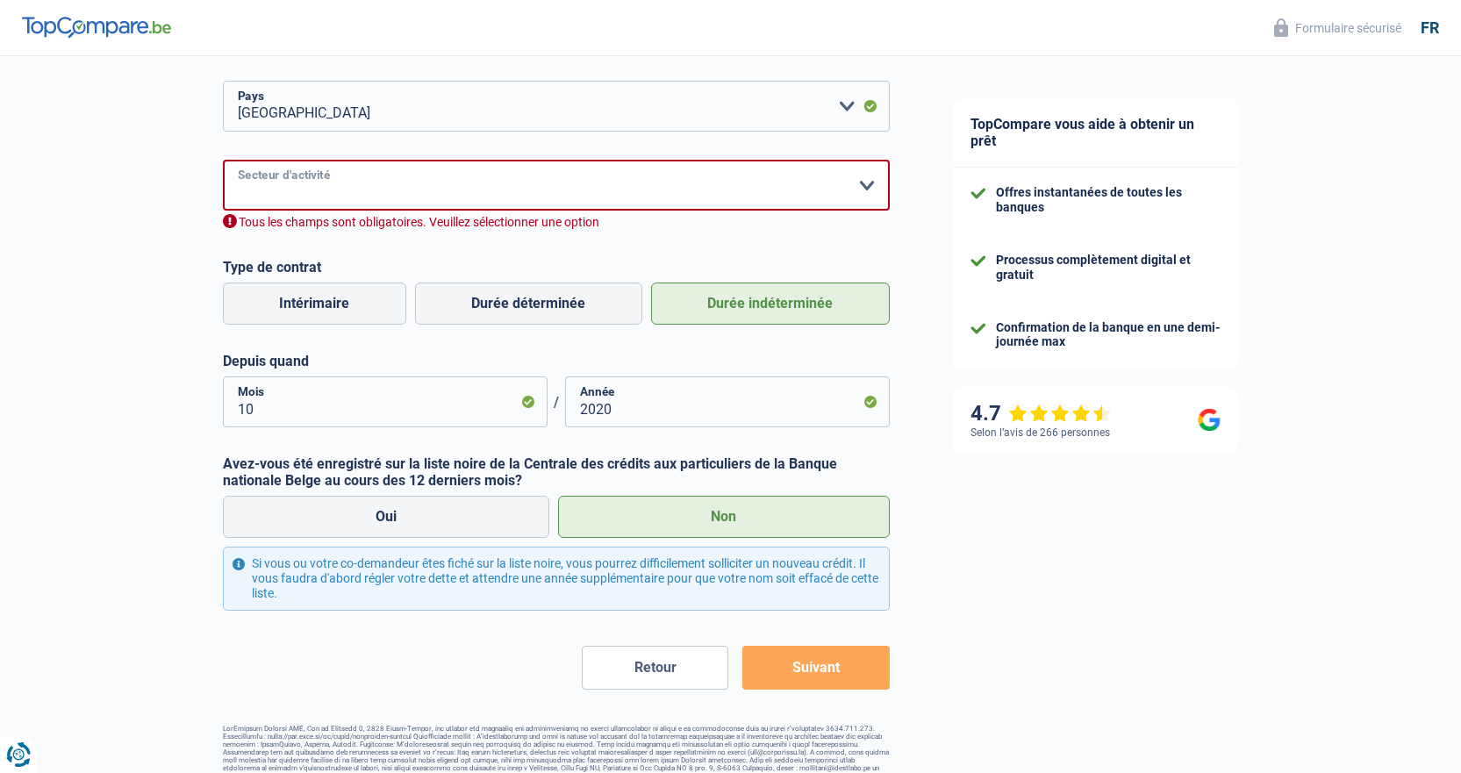
click at [406, 190] on select "Agriculture/Pêche Industrie Horeca Courier/Fitness/Taxi Construction Banques/As…" at bounding box center [556, 185] width 667 height 51
select select "stateUniversityEu"
click at [223, 161] on select "Agriculture/Pêche Industrie Horeca Courier/Fitness/Taxi Construction Banques/As…" at bounding box center [556, 185] width 667 height 51
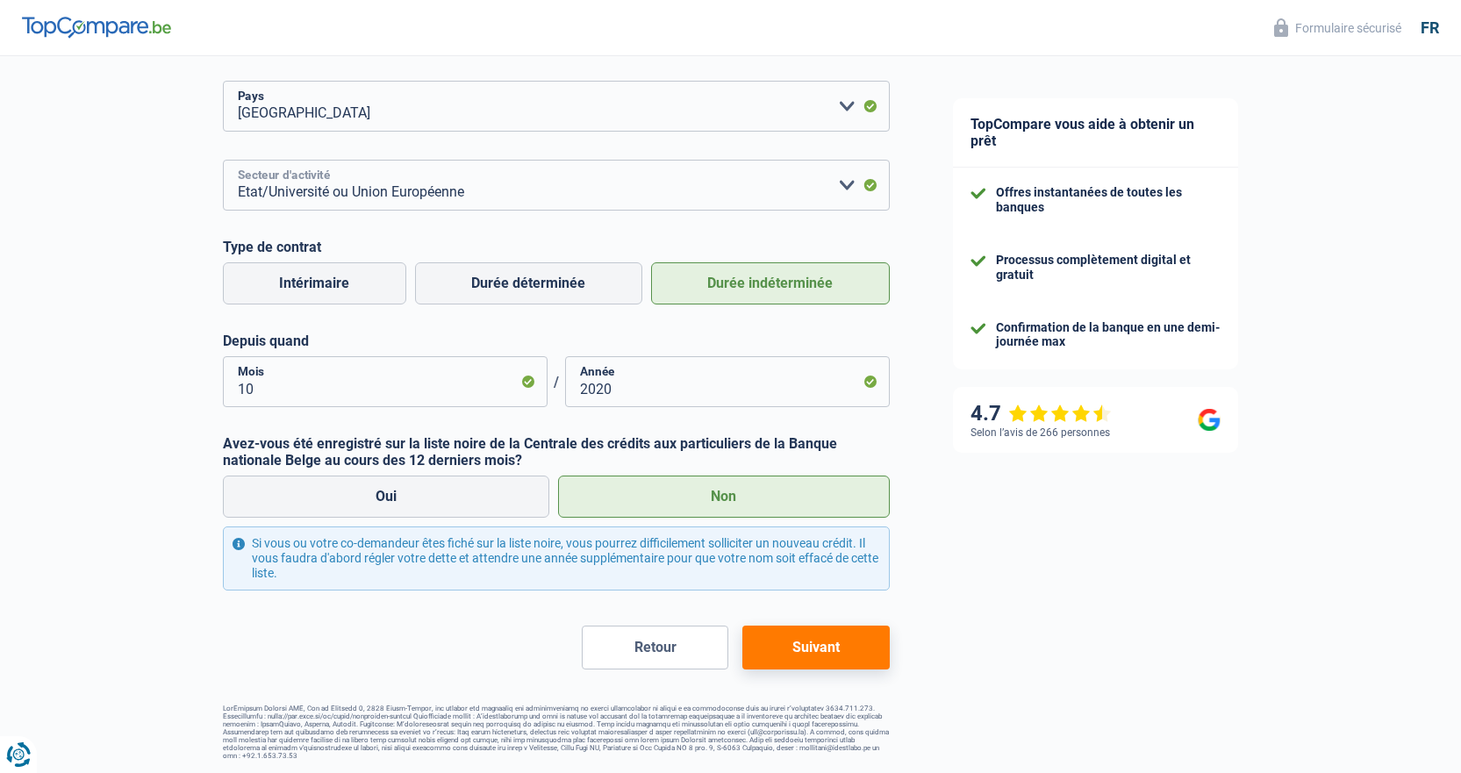
click at [501, 205] on select "Agriculture/Pêche Industrie Horeca Courier/Fitness/Taxi Construction Banques/As…" at bounding box center [556, 185] width 667 height 51
click at [166, 373] on div "Chance de réussite de votre simulation est de 45% 1 2 3 4 5 Rajoutez +15% en co…" at bounding box center [460, 99] width 921 height 1336
click at [825, 651] on button "Suivant" at bounding box center [815, 648] width 147 height 44
